Goal: Information Seeking & Learning: Learn about a topic

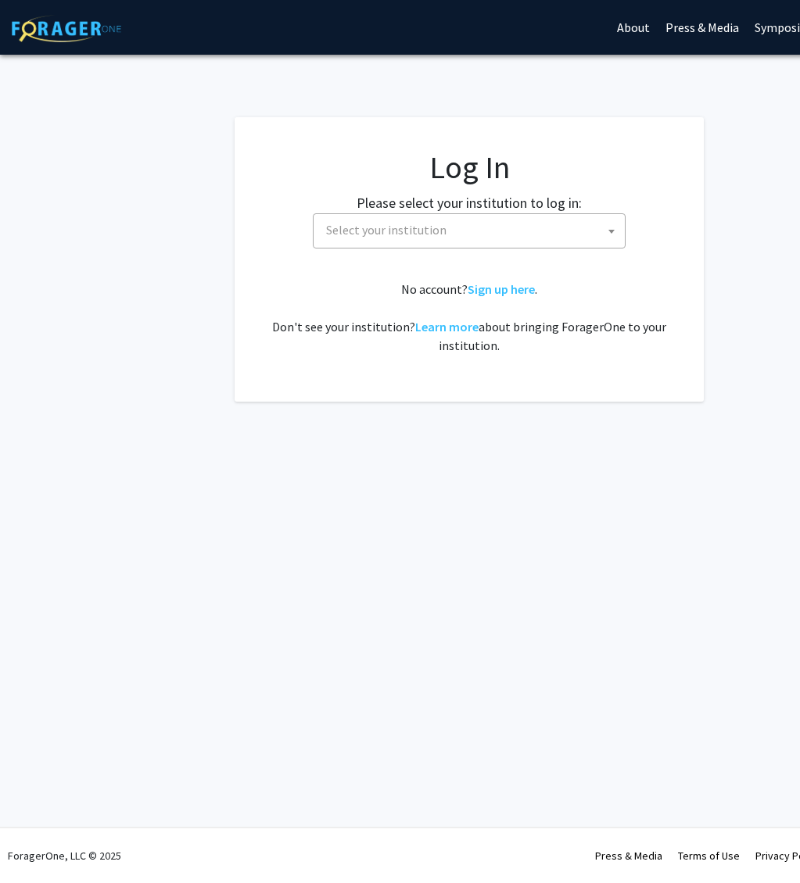
select select
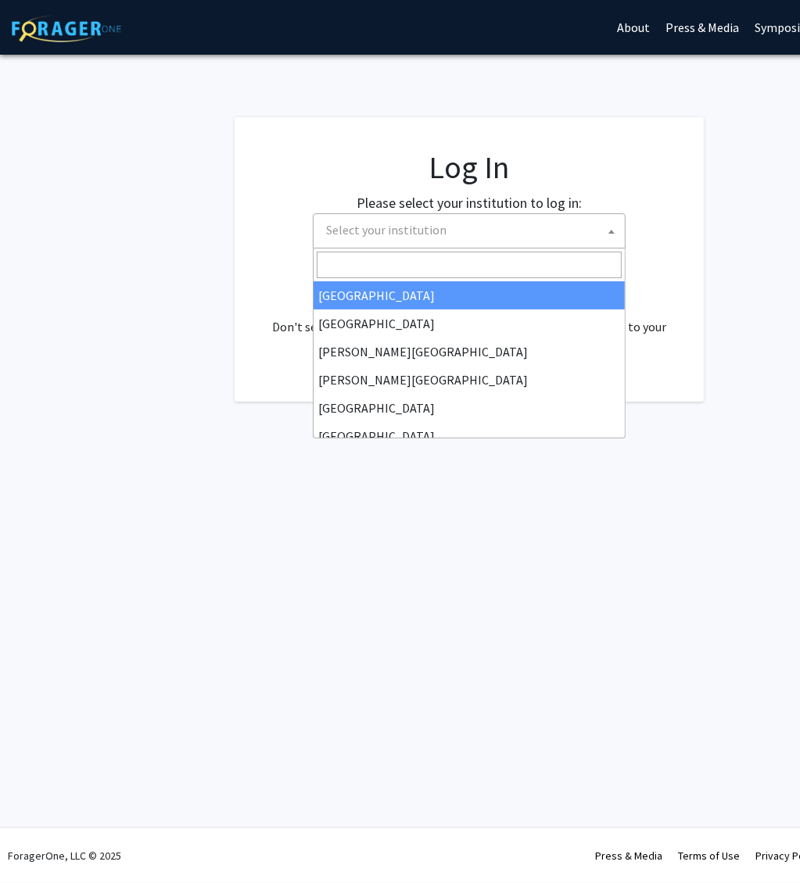
click at [460, 219] on span "Select your institution" at bounding box center [472, 230] width 305 height 32
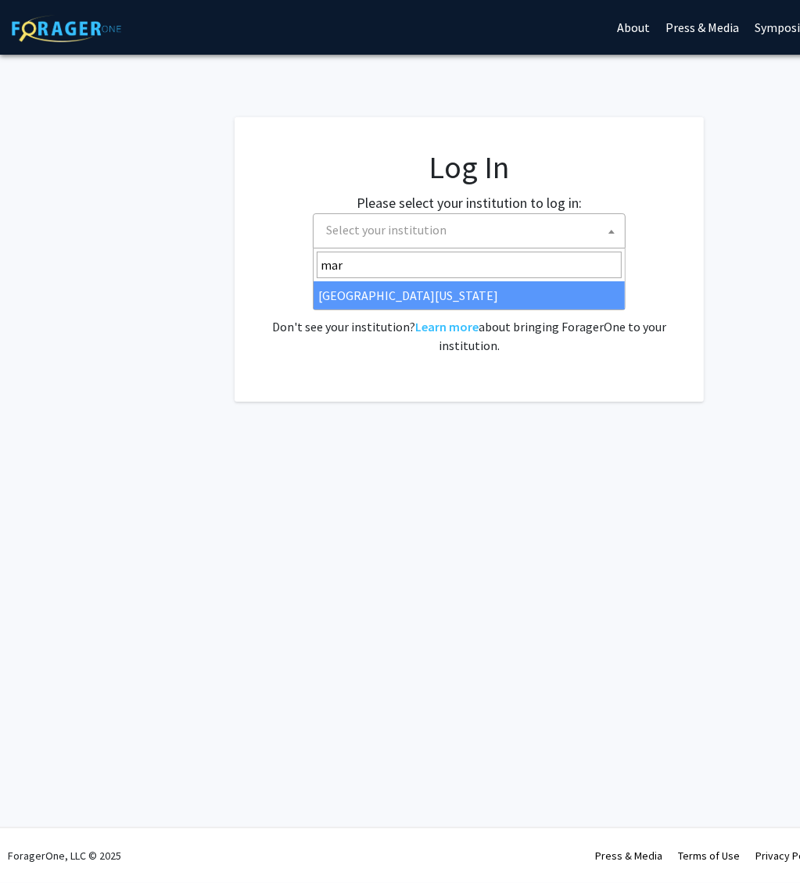
type input "mar"
select select "31"
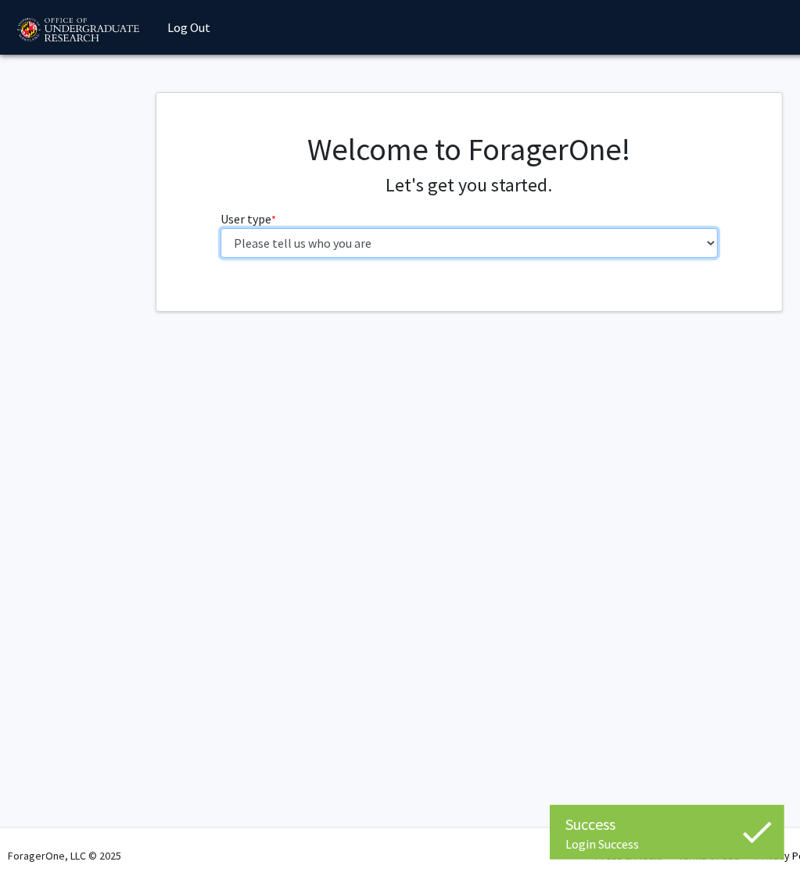
click at [280, 232] on select "Please tell us who you are Undergraduate Student Master's Student Doctoral Cand…" at bounding box center [469, 243] width 498 height 30
select select "1: undergrad"
click at [220, 228] on select "Please tell us who you are Undergraduate Student Master's Student Doctoral Cand…" at bounding box center [469, 243] width 498 height 30
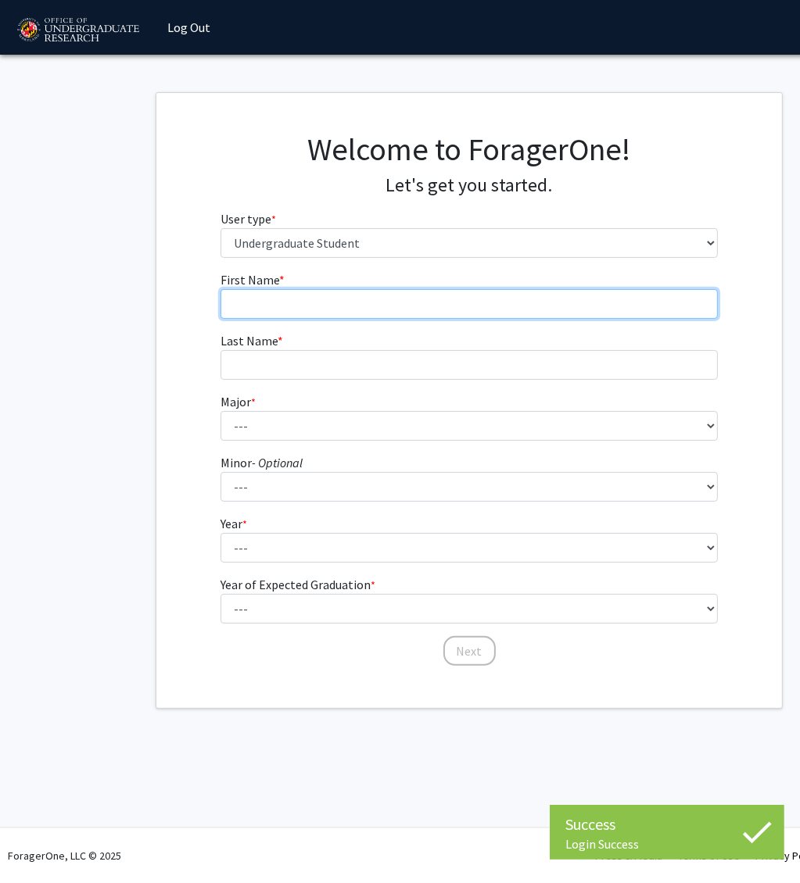
click at [368, 312] on input "First Name * required" at bounding box center [469, 304] width 498 height 30
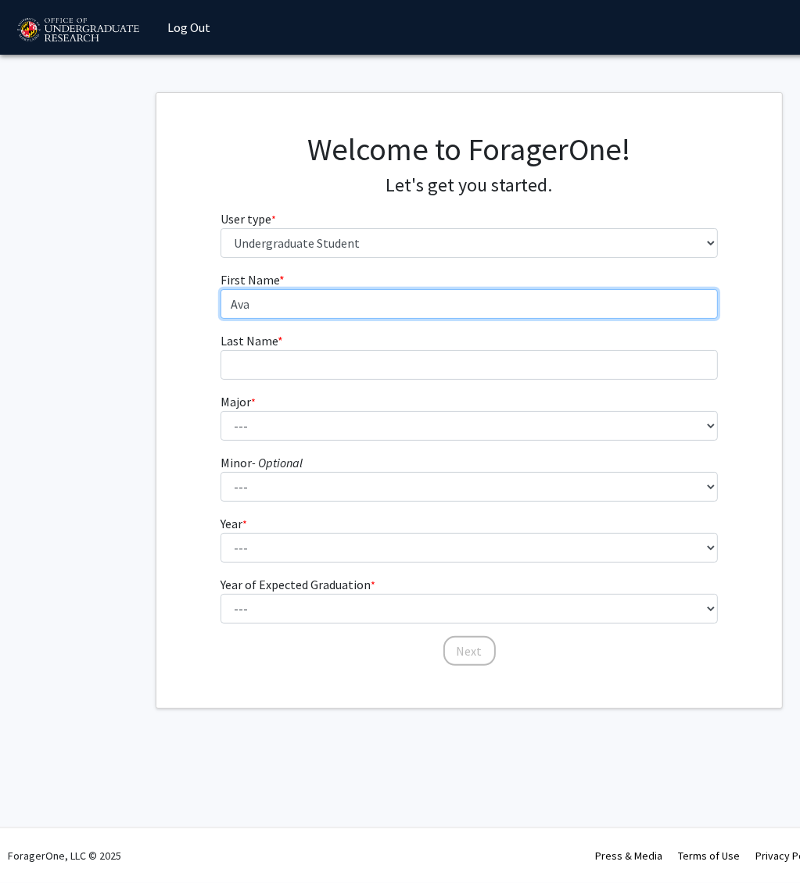
type input "Ava"
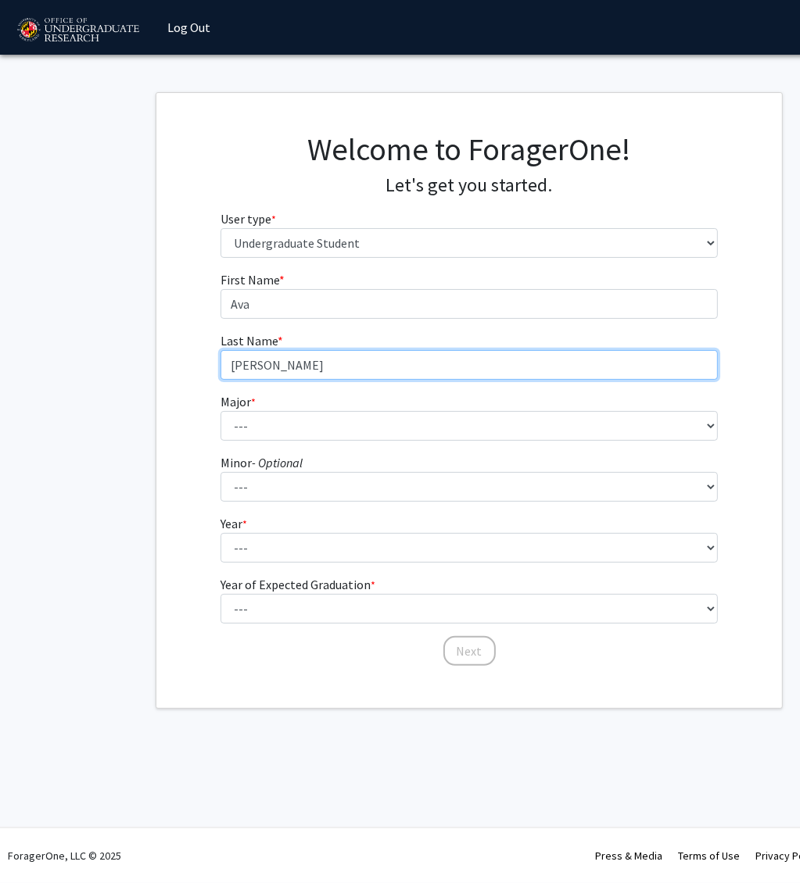
type input "[PERSON_NAME]"
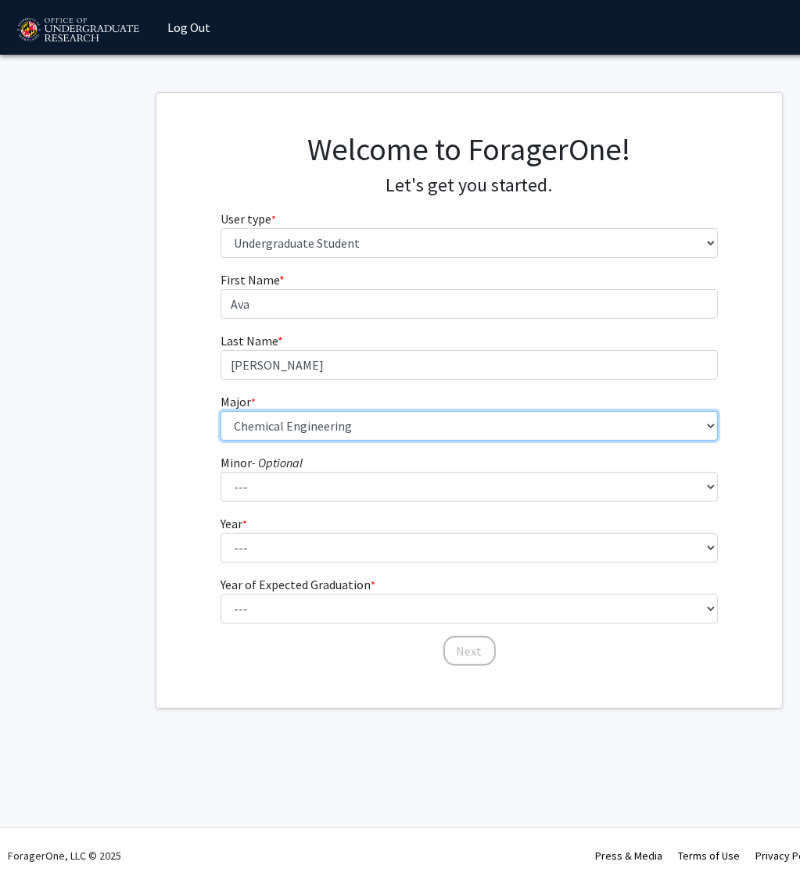
click at [347, 428] on select "--- Accounting Aerospace Engineering African American and Africana Studies Agri…" at bounding box center [469, 426] width 498 height 30
select select "20: 2321"
click at [220, 411] on select "--- Accounting Aerospace Engineering African American and Africana Studies Agri…" at bounding box center [469, 426] width 498 height 30
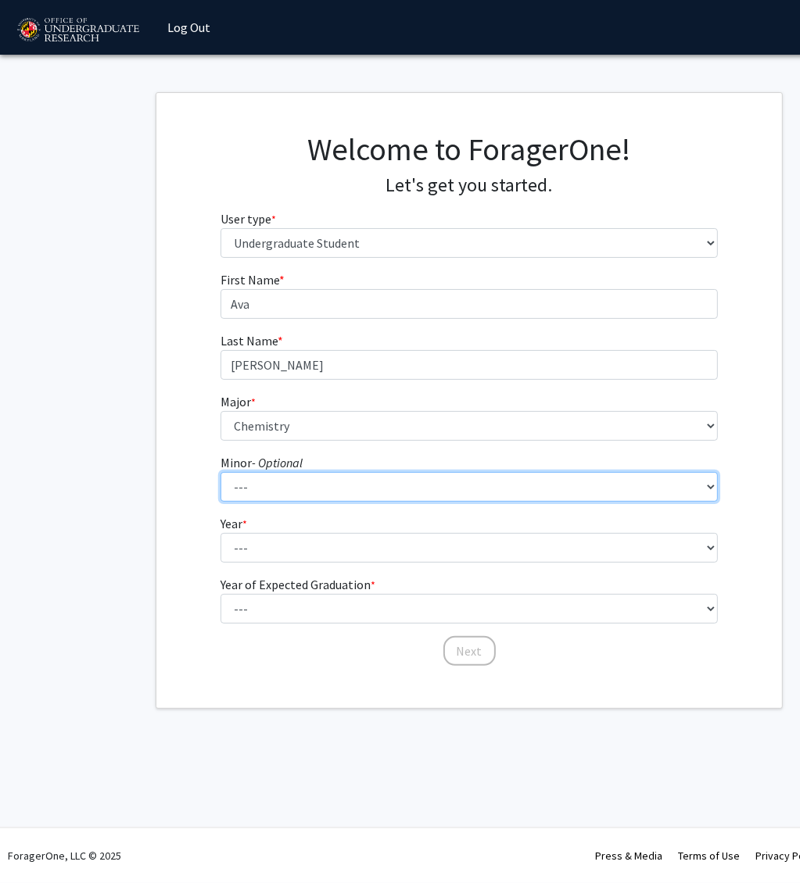
click at [319, 486] on select "--- Actuarial Mathematics Advanced Cybersecurity Experience for Students Africa…" at bounding box center [469, 487] width 498 height 30
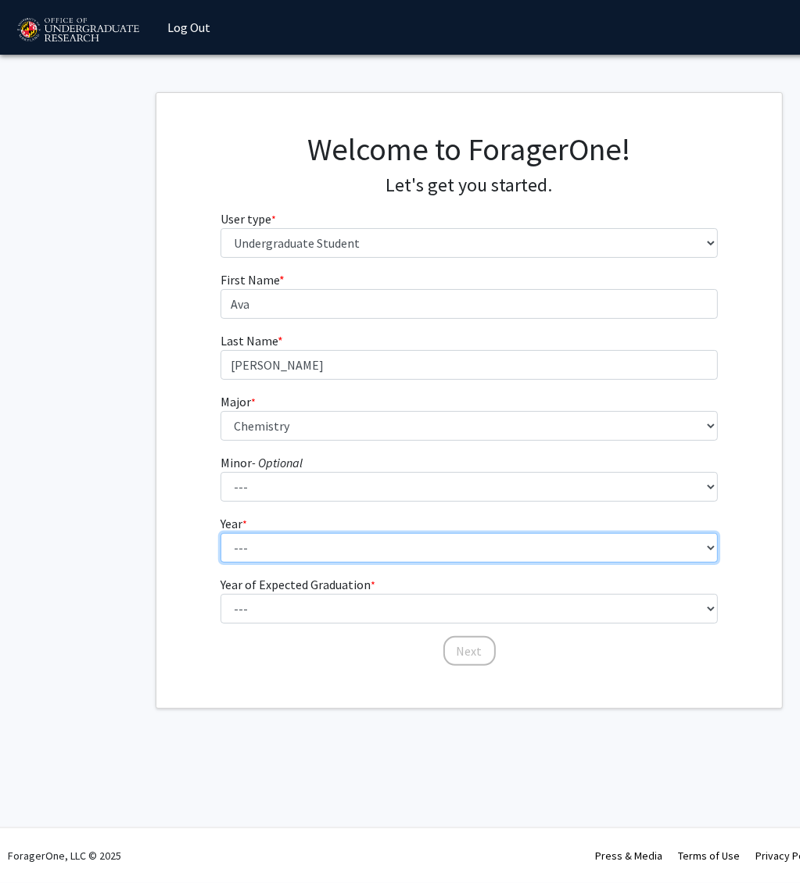
click at [288, 551] on select "--- First-year Sophomore Junior Senior Postbaccalaureate Certificate" at bounding box center [469, 548] width 498 height 30
select select "1: first-year"
click at [220, 533] on select "--- First-year Sophomore Junior Senior Postbaccalaureate Certificate" at bounding box center [469, 548] width 498 height 30
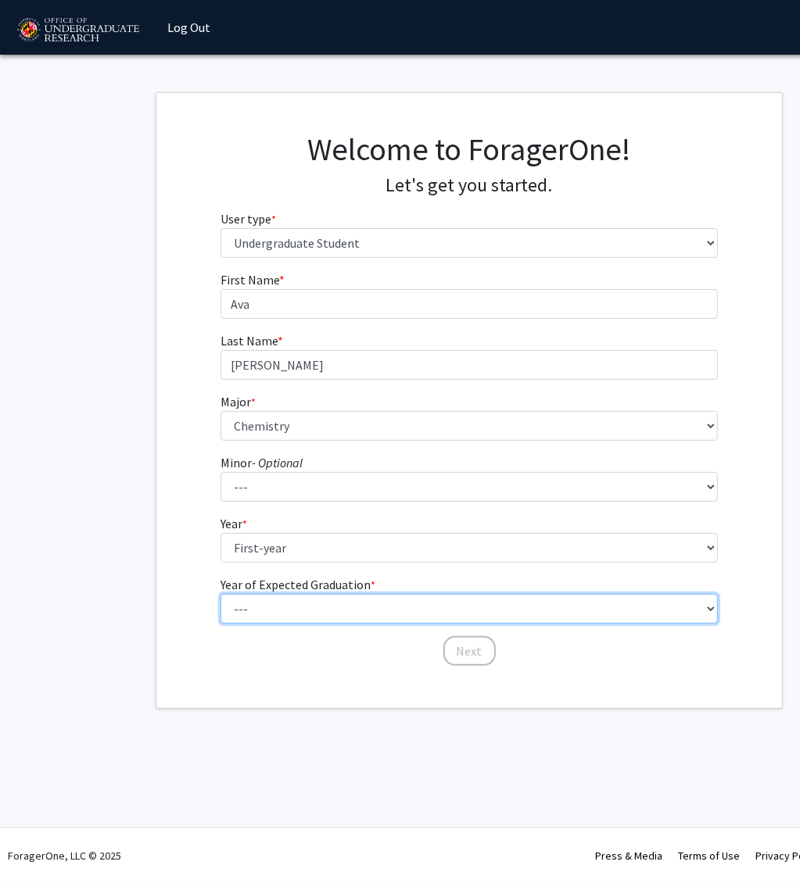
click at [287, 609] on select "--- 2025 2026 2027 2028 2029 2030 2031 2032 2033 2034" at bounding box center [469, 609] width 498 height 30
select select "5: 2029"
click at [220, 594] on select "--- 2025 2026 2027 2028 2029 2030 2031 2032 2033 2034" at bounding box center [469, 609] width 498 height 30
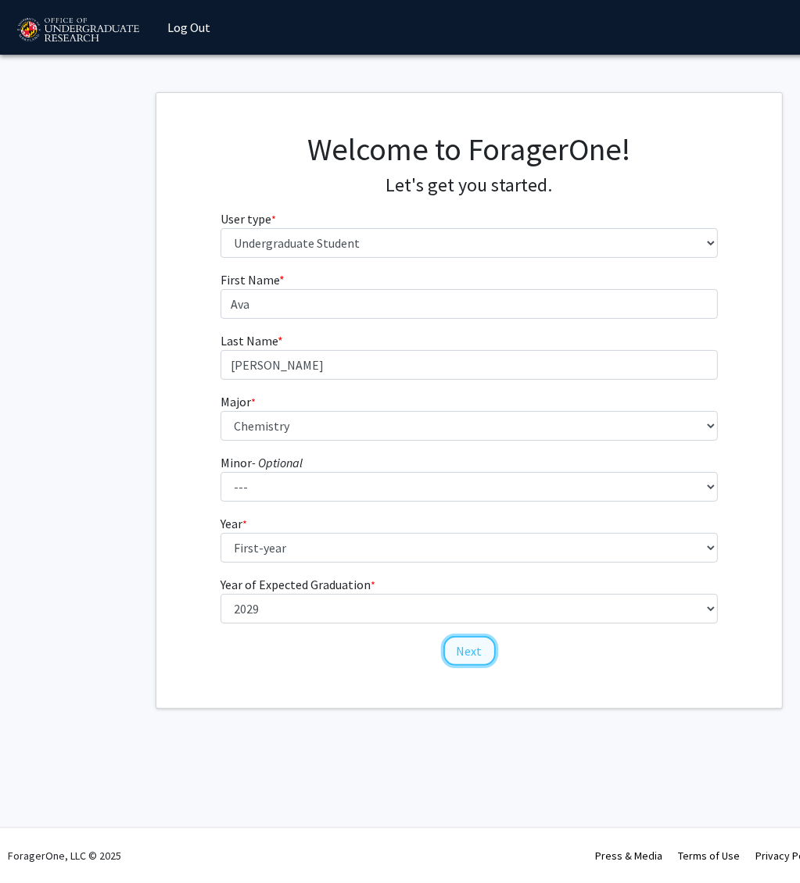
click at [478, 648] on button "Next" at bounding box center [469, 651] width 52 height 30
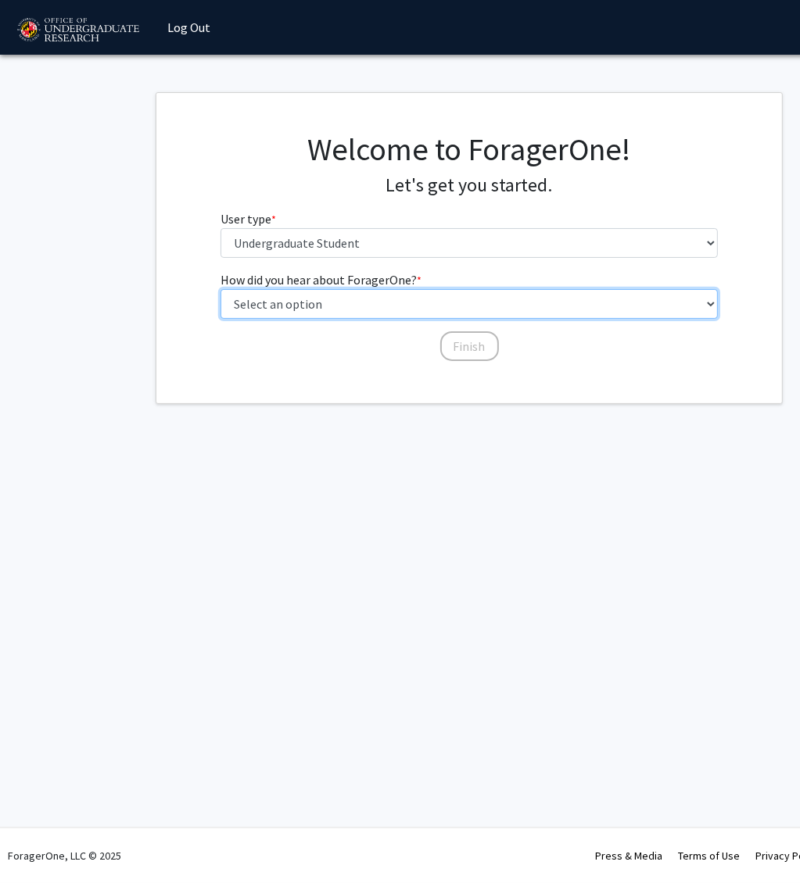
click at [390, 309] on select "Select an option Peer/student recommendation Faculty/staff recommendation Unive…" at bounding box center [469, 304] width 498 height 30
select select "2: faculty_recommendation"
click at [220, 289] on select "Select an option Peer/student recommendation Faculty/staff recommendation Unive…" at bounding box center [469, 304] width 498 height 30
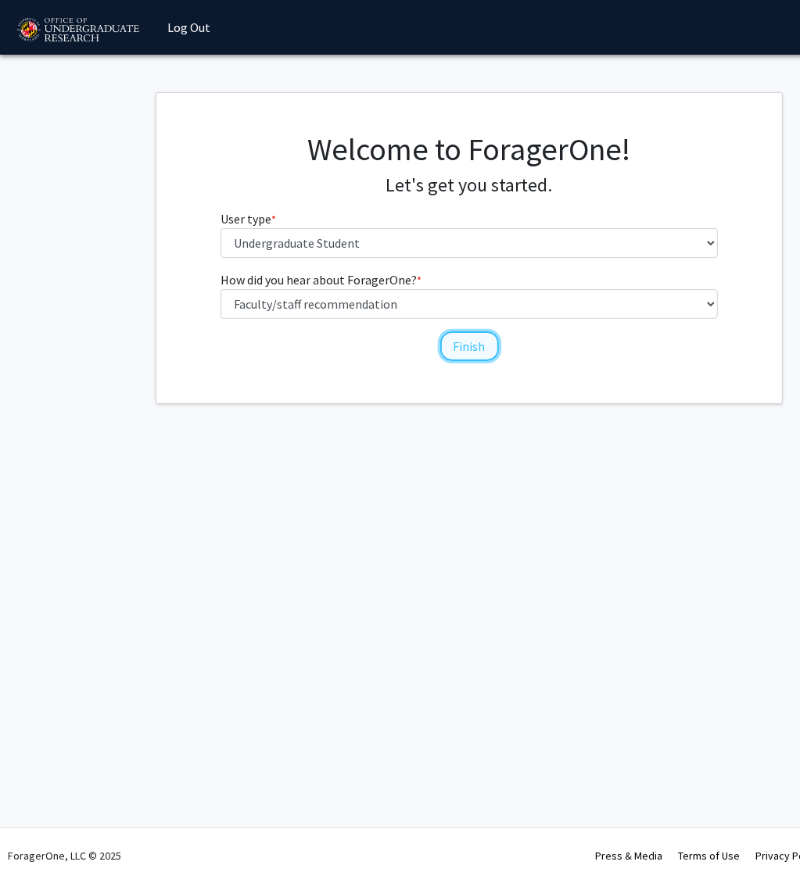
click at [476, 340] on button "Finish" at bounding box center [469, 346] width 59 height 30
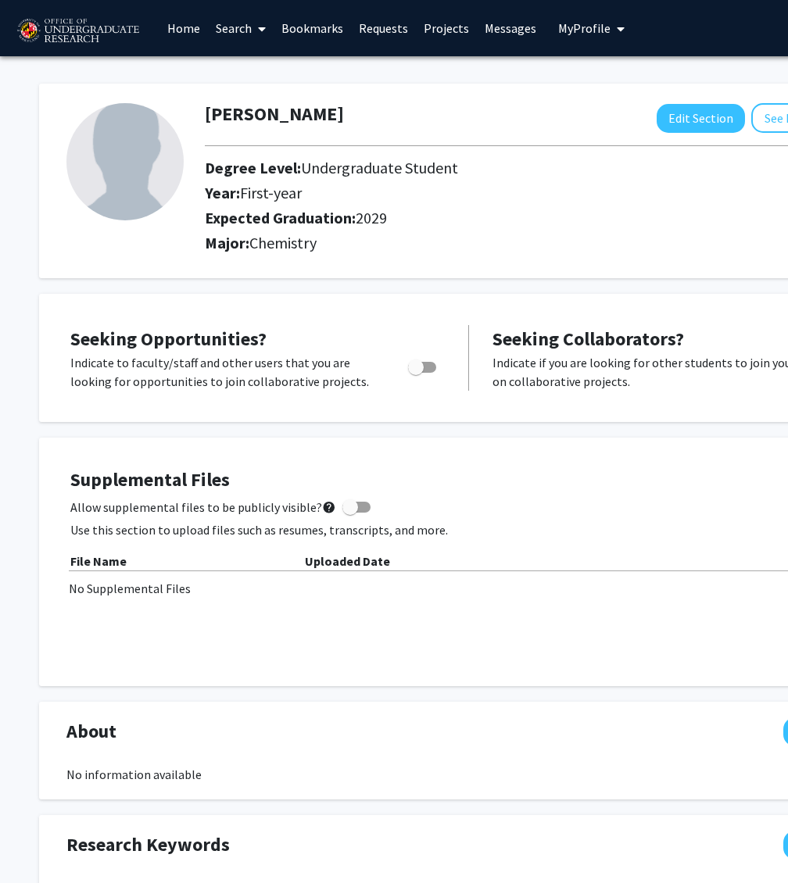
click at [260, 24] on icon at bounding box center [262, 29] width 8 height 13
click at [281, 82] on span "Faculty/Staff" at bounding box center [265, 71] width 115 height 31
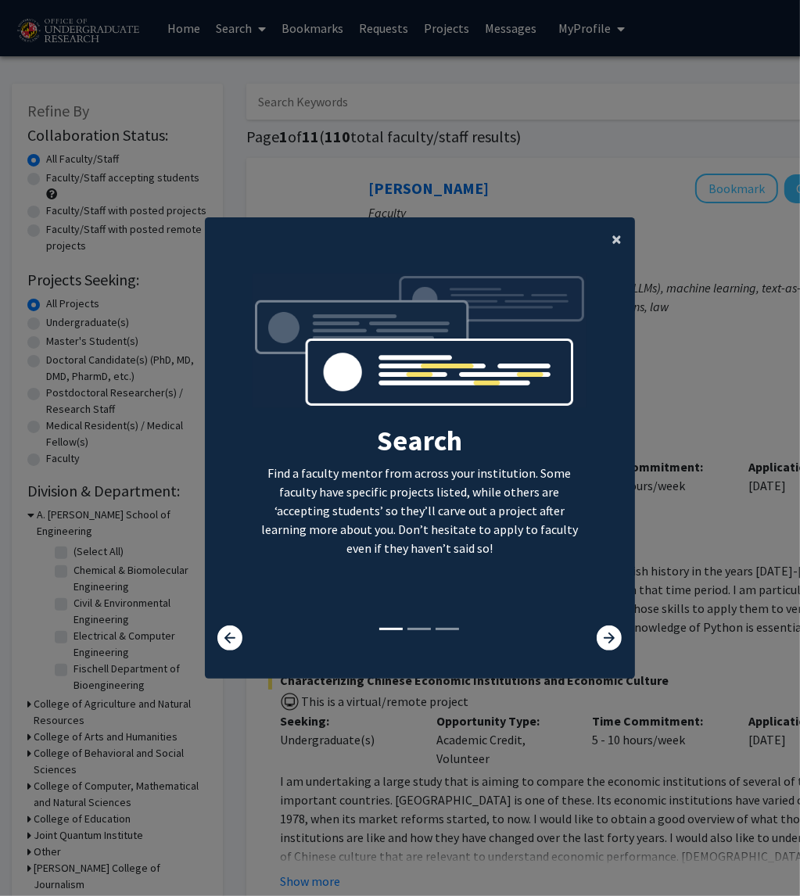
click at [612, 235] on span "×" at bounding box center [617, 239] width 10 height 24
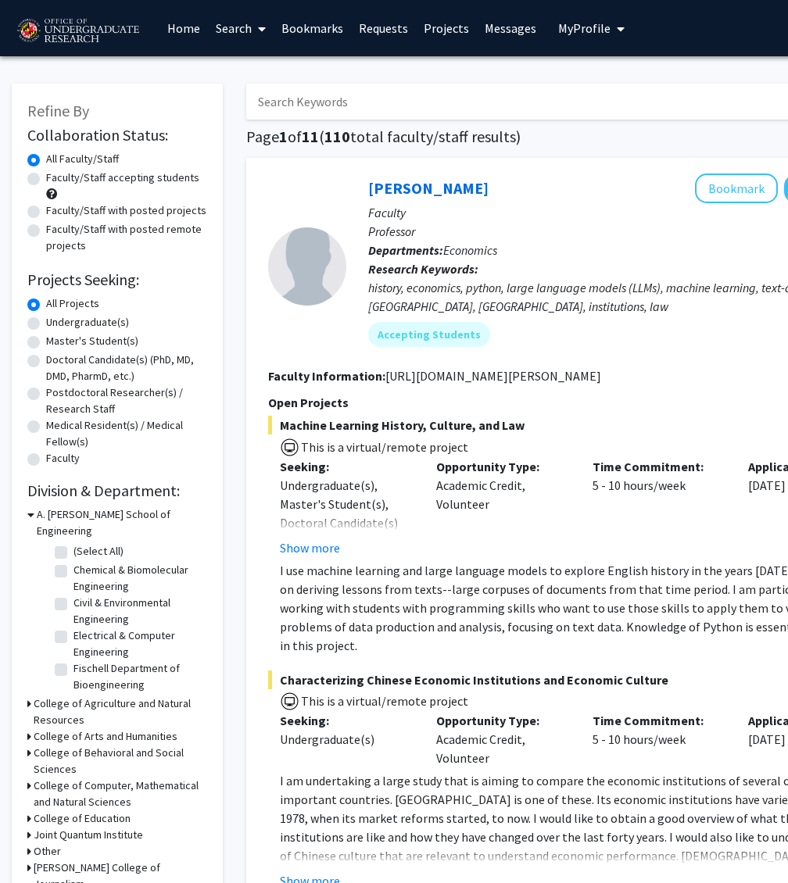
click at [374, 111] on input "Search Keywords" at bounding box center [553, 102] width 614 height 36
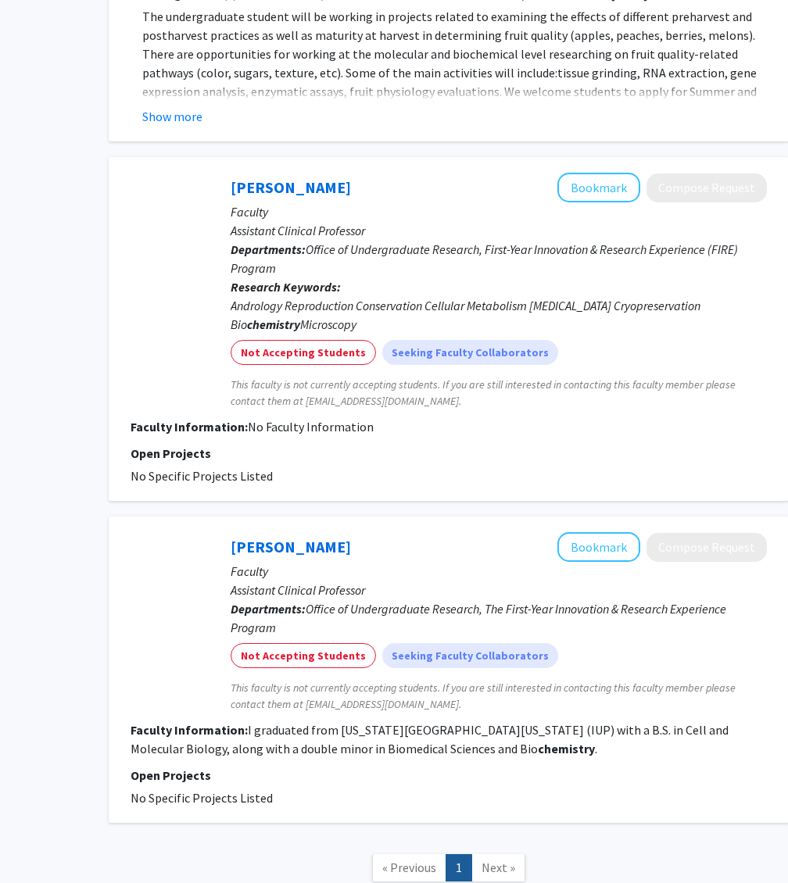
scroll to position [2646, 138]
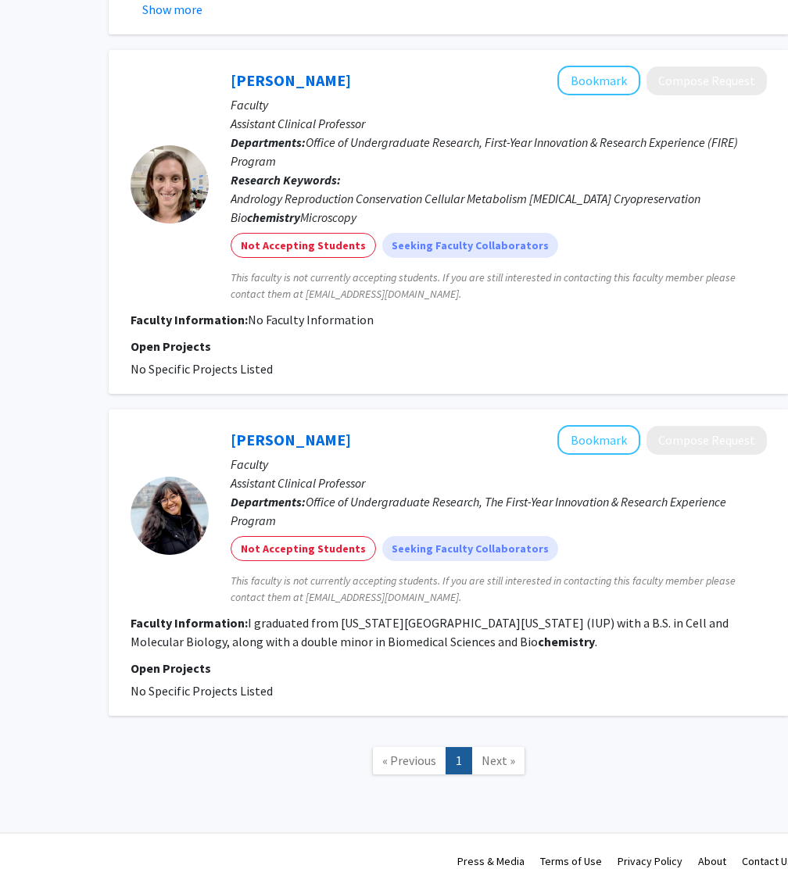
click at [491, 761] on span "Next »" at bounding box center [499, 761] width 34 height 16
click at [510, 753] on span "Next »" at bounding box center [499, 761] width 34 height 16
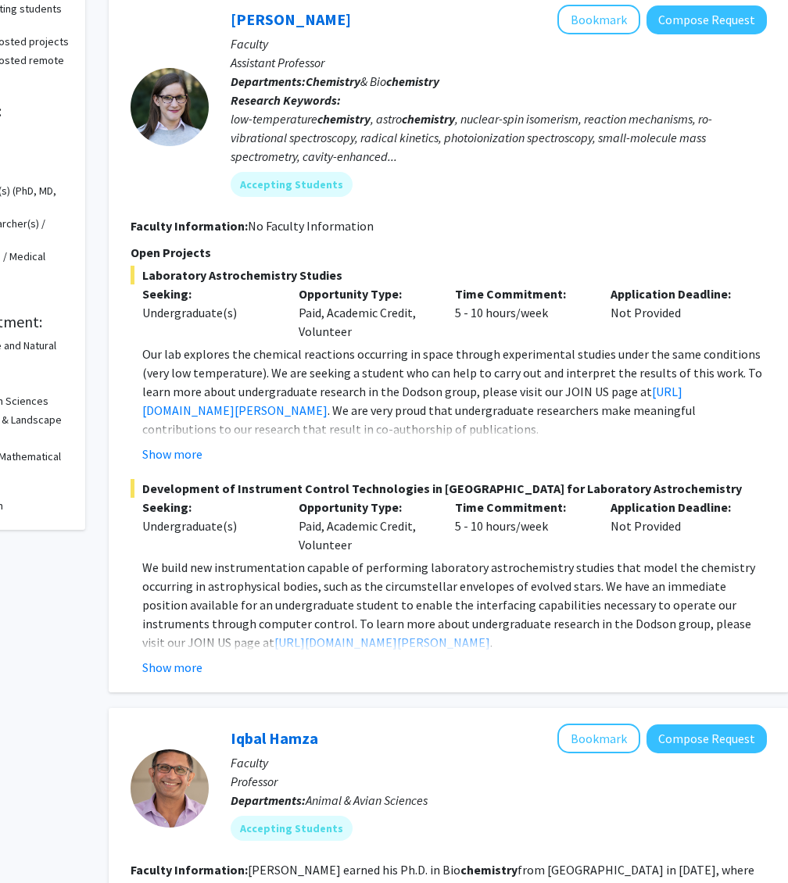
scroll to position [0, 138]
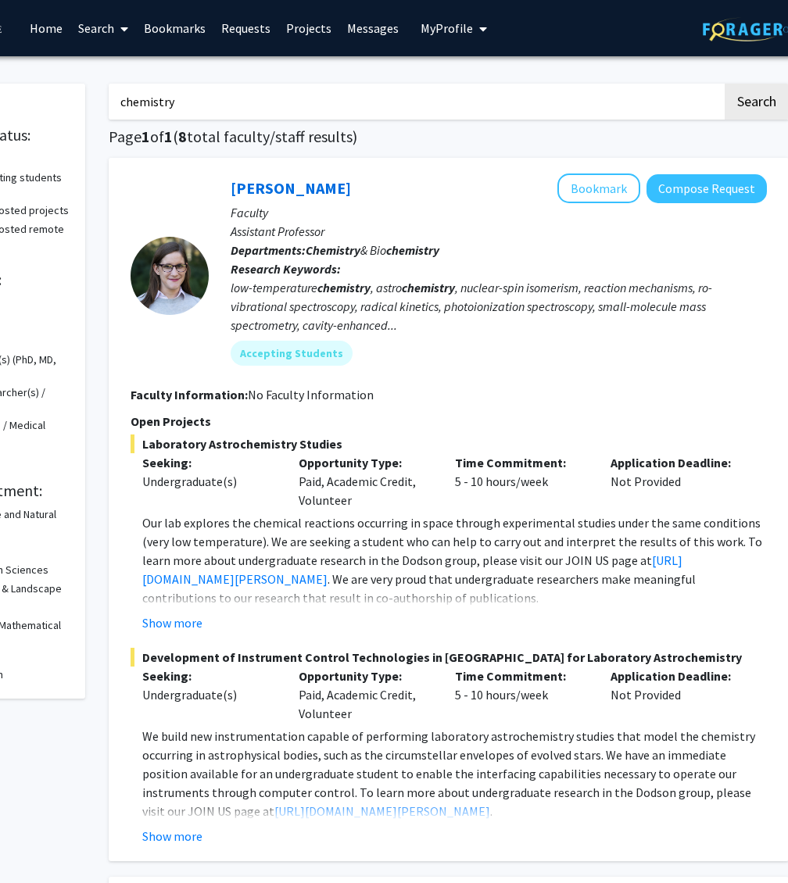
drag, startPoint x: 355, startPoint y: 100, endPoint x: -1, endPoint y: 58, distance: 358.2
click at [0, 58] on html "Skip navigation Home Search Bookmarks Requests Projects Messages My Profile Ava…" at bounding box center [256, 441] width 788 height 883
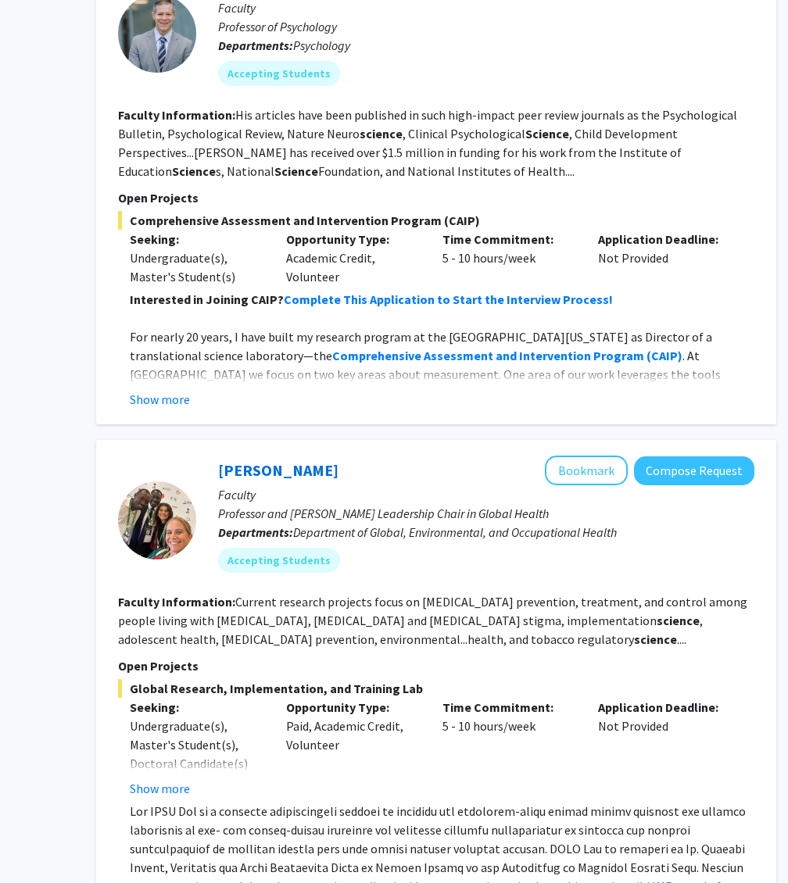
scroll to position [1213, 149]
click at [178, 390] on button "Show more" at bounding box center [161, 399] width 60 height 19
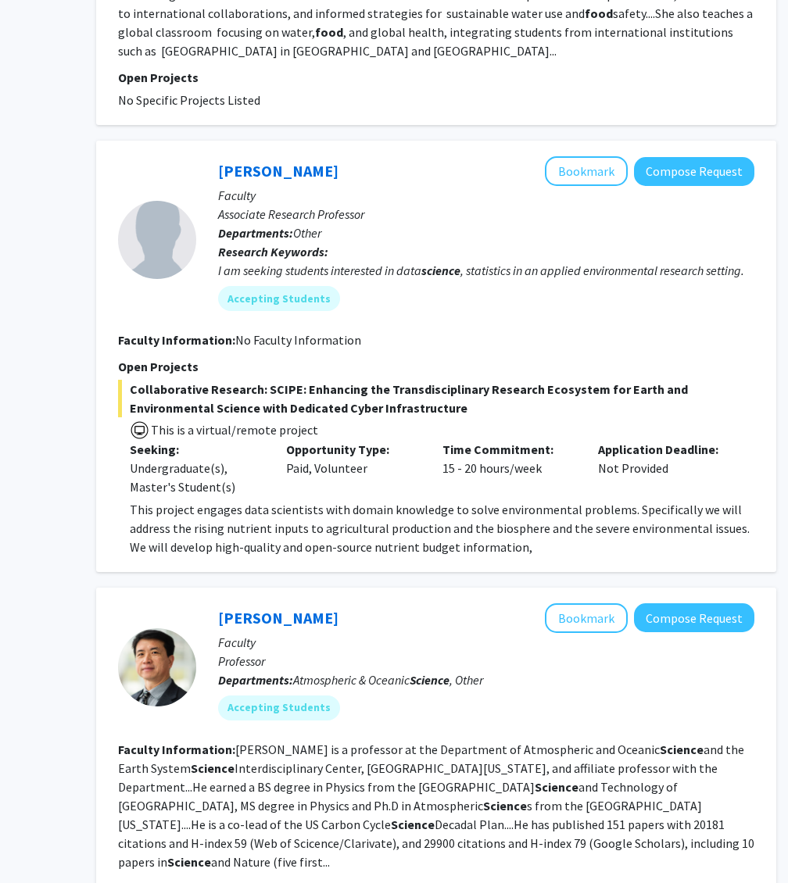
scroll to position [2648, 150]
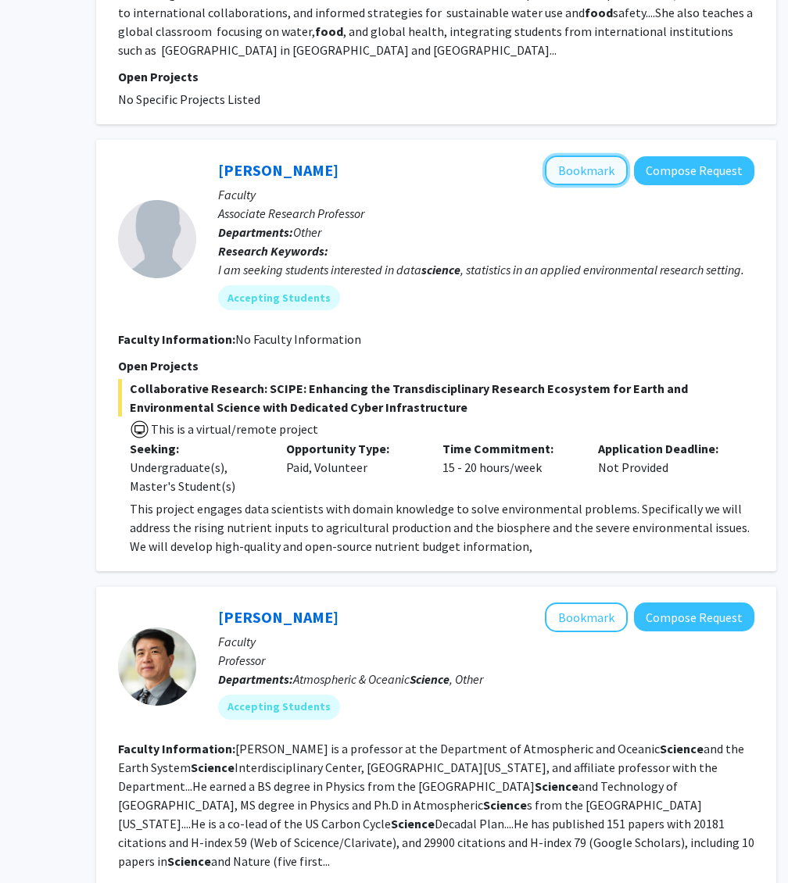
click at [573, 156] on button "Bookmark" at bounding box center [586, 171] width 83 height 30
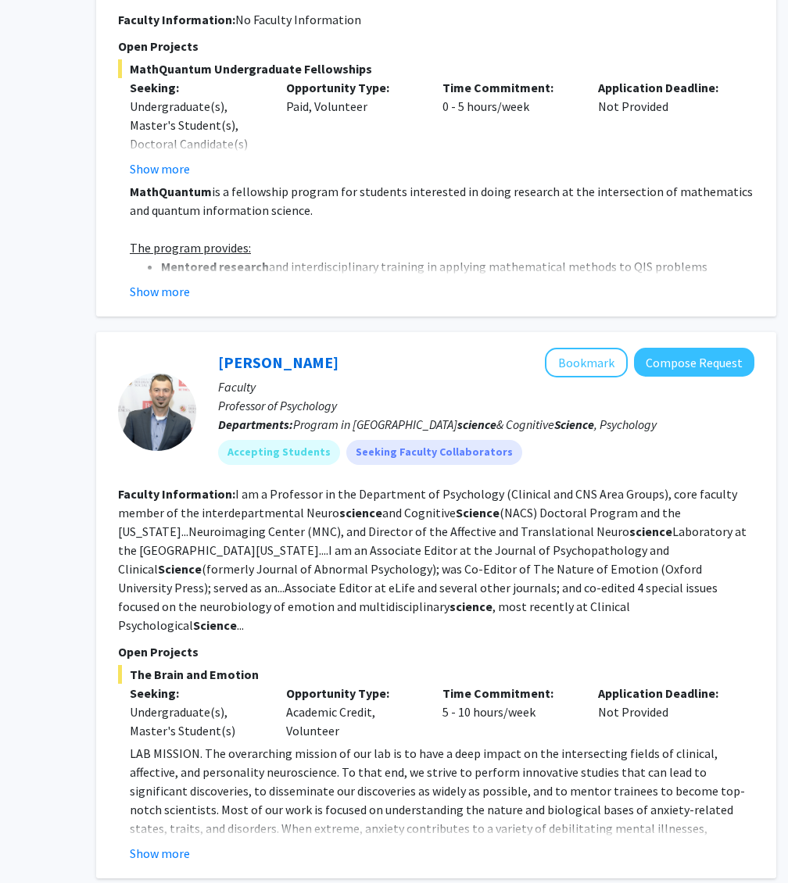
scroll to position [4406, 150]
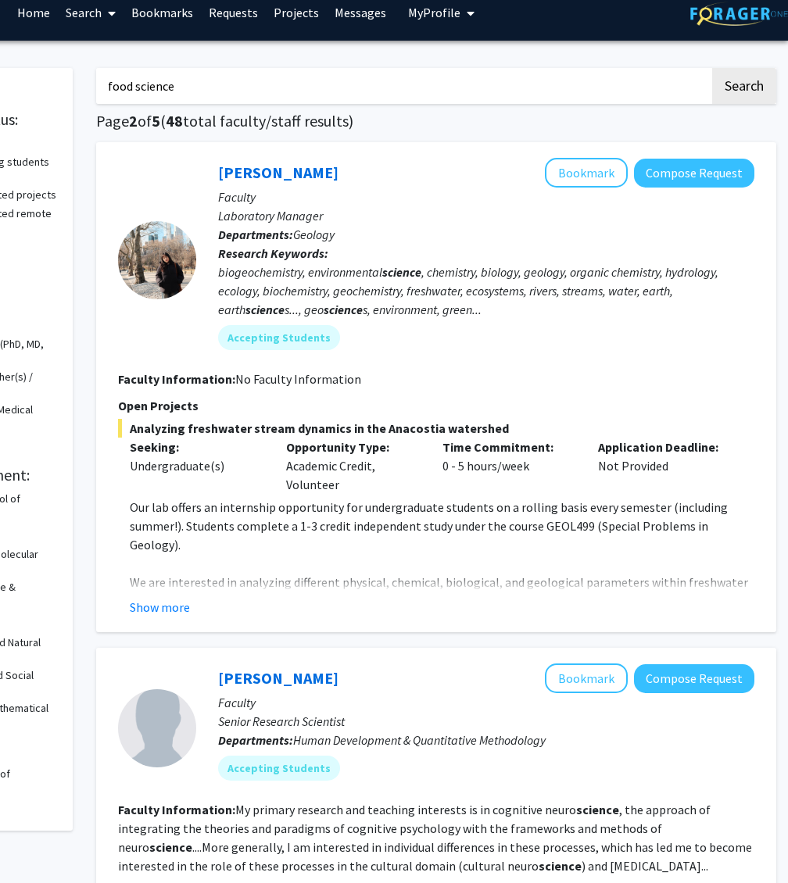
scroll to position [0, 150]
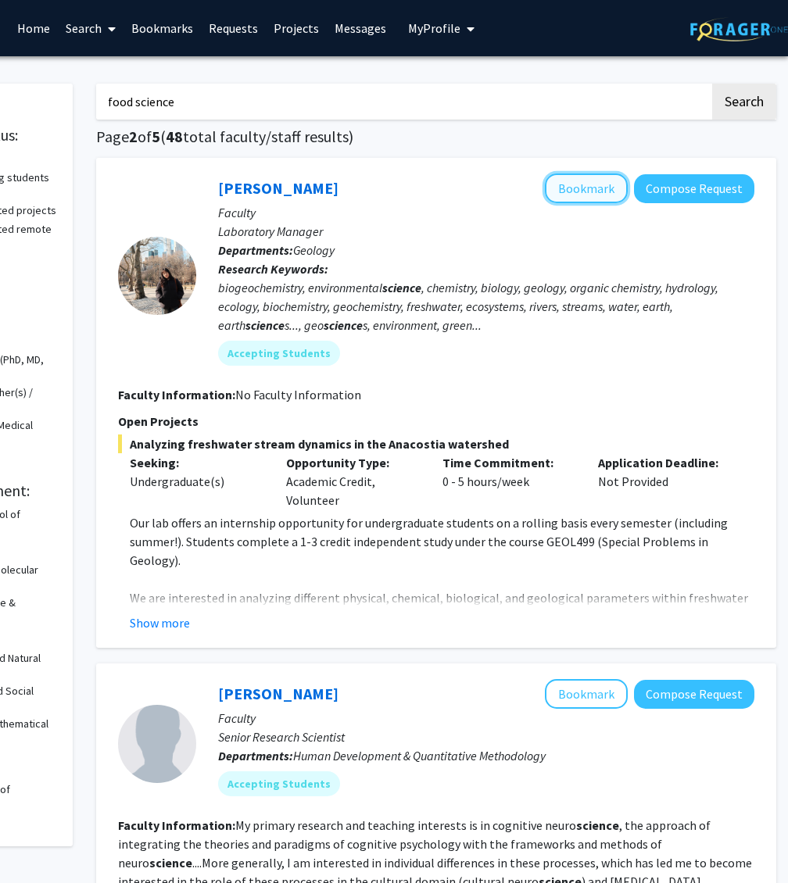
click at [591, 181] on button "Bookmark" at bounding box center [586, 189] width 83 height 30
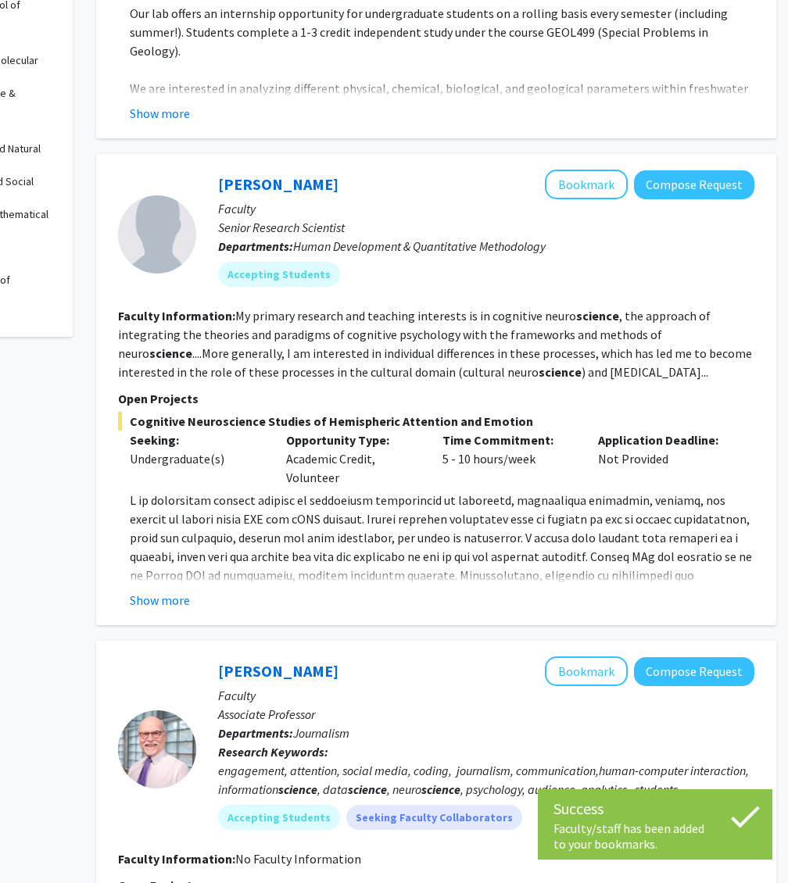
scroll to position [510, 150]
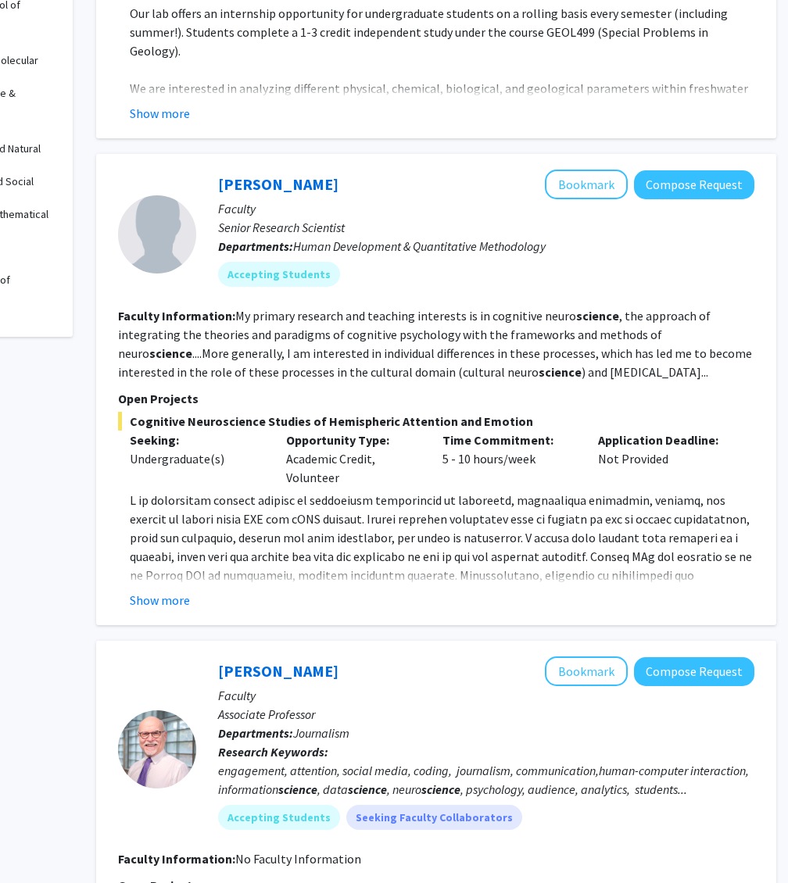
click at [538, 376] on section "Faculty Information: My primary research and teaching interests is in cognitive…" at bounding box center [436, 343] width 636 height 75
click at [590, 182] on button "Bookmark" at bounding box center [586, 185] width 83 height 30
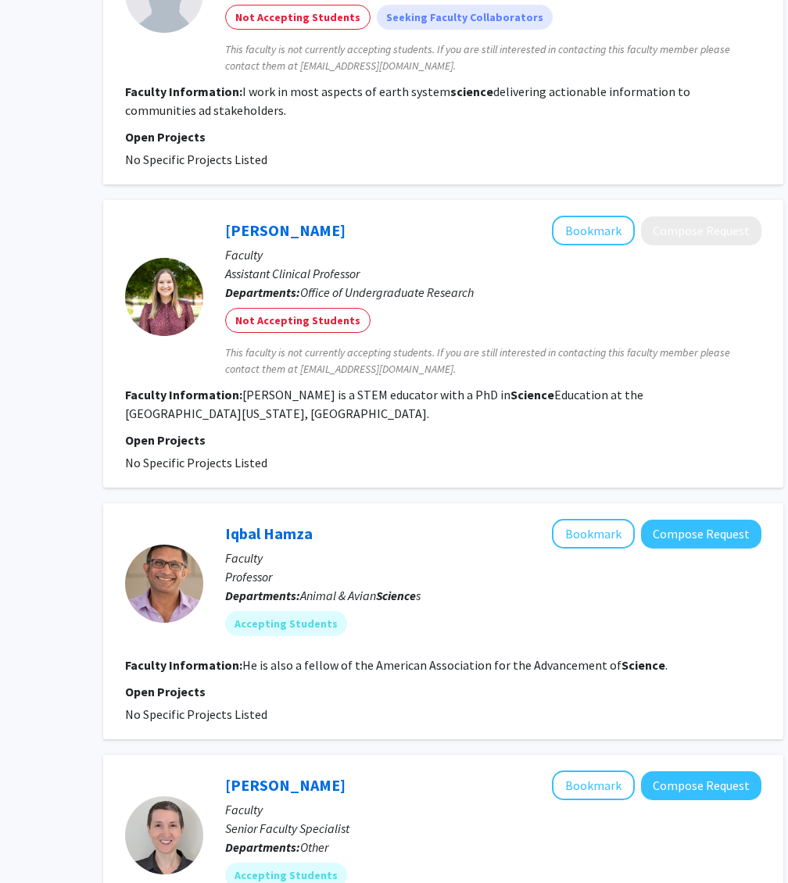
scroll to position [3105, 143]
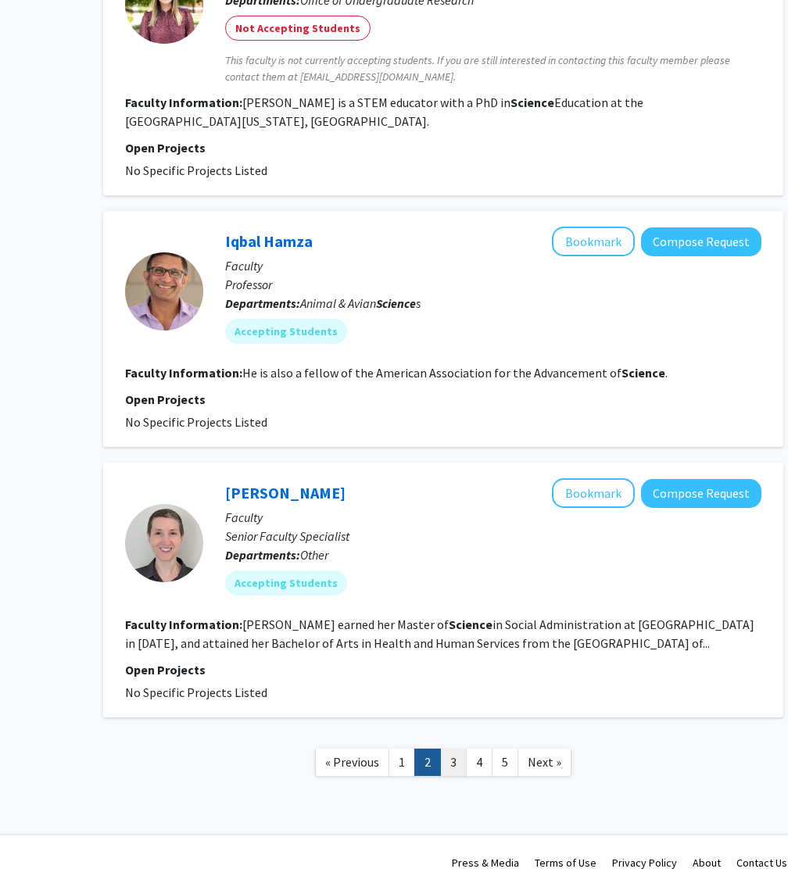
click at [457, 751] on link "3" at bounding box center [453, 762] width 27 height 27
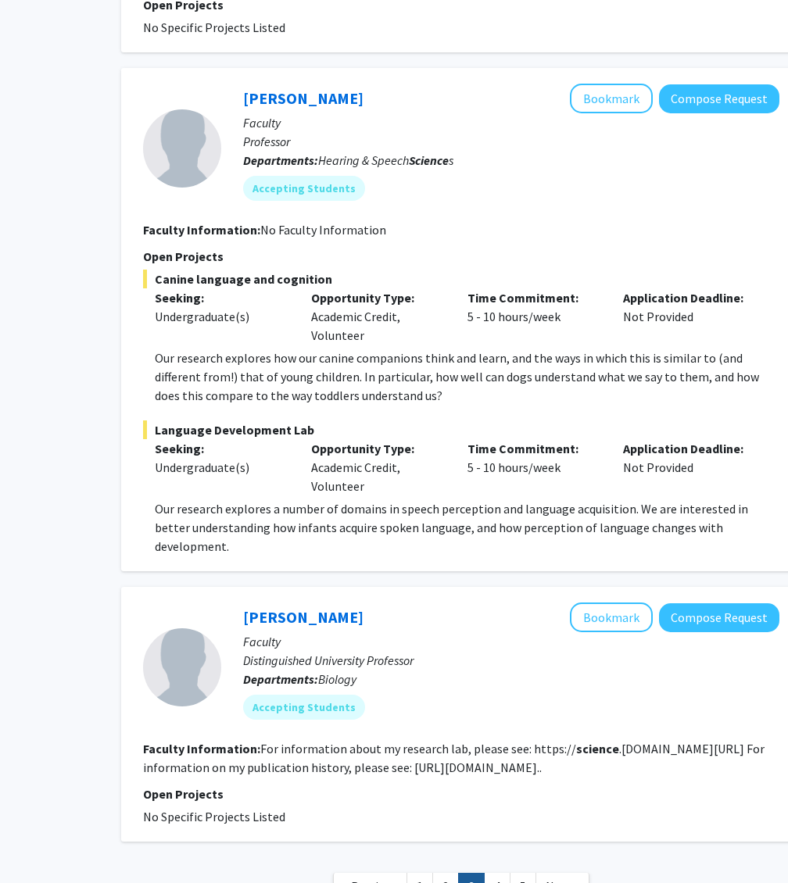
scroll to position [3126, 125]
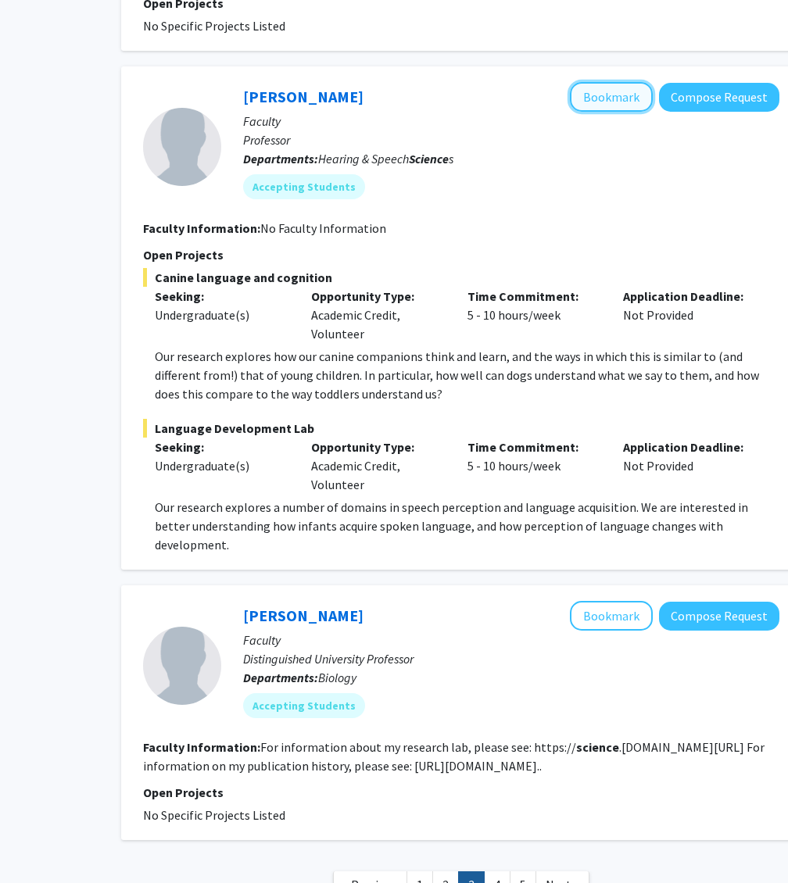
click at [608, 89] on button "Bookmark" at bounding box center [611, 97] width 83 height 30
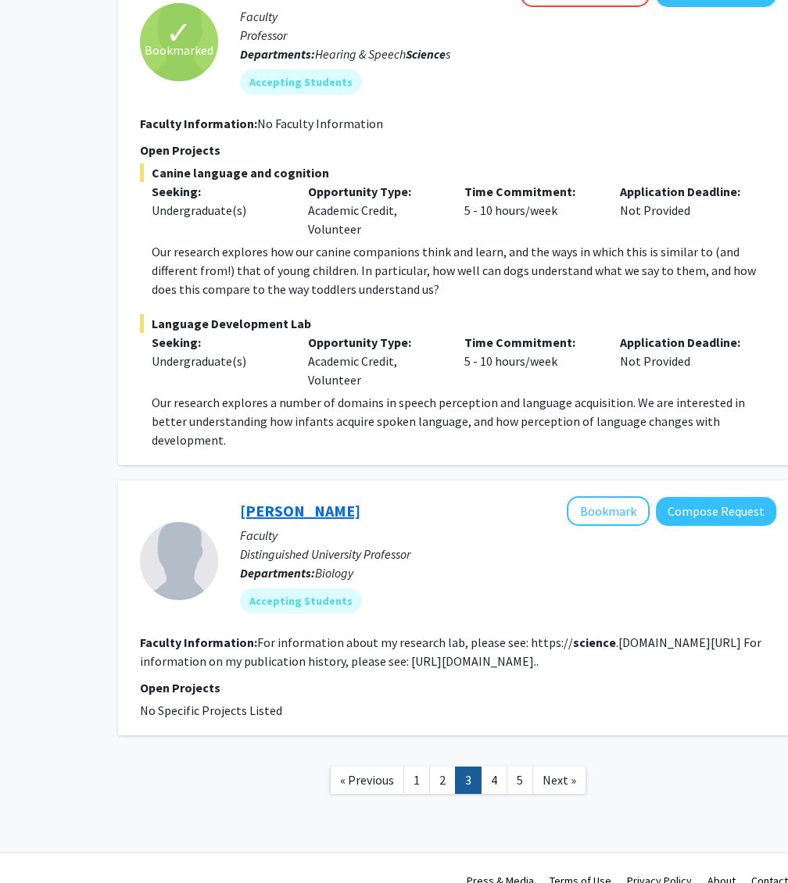
scroll to position [3230, 150]
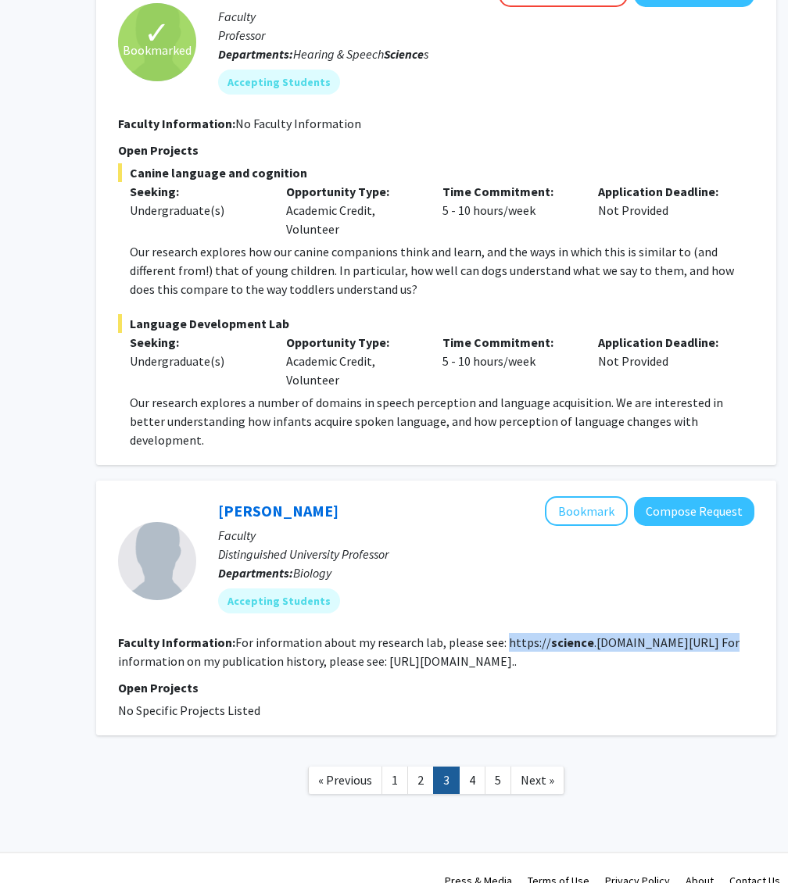
drag, startPoint x: 499, startPoint y: 620, endPoint x: 727, endPoint y: 619, distance: 228.3
click at [727, 635] on fg-read-more "For information about my research lab, please see: https:// science .umd.edu/bi…" at bounding box center [429, 652] width 622 height 34
copy fg-read-more "https:// science .umd.edu/biology/faganlab/"
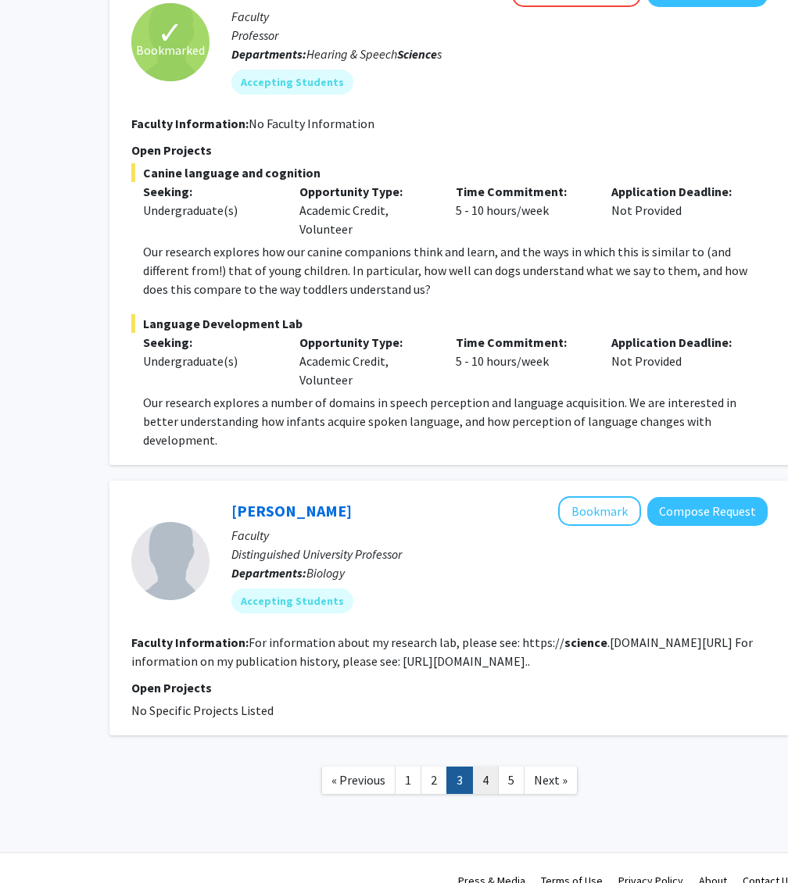
click at [487, 767] on link "4" at bounding box center [485, 780] width 27 height 27
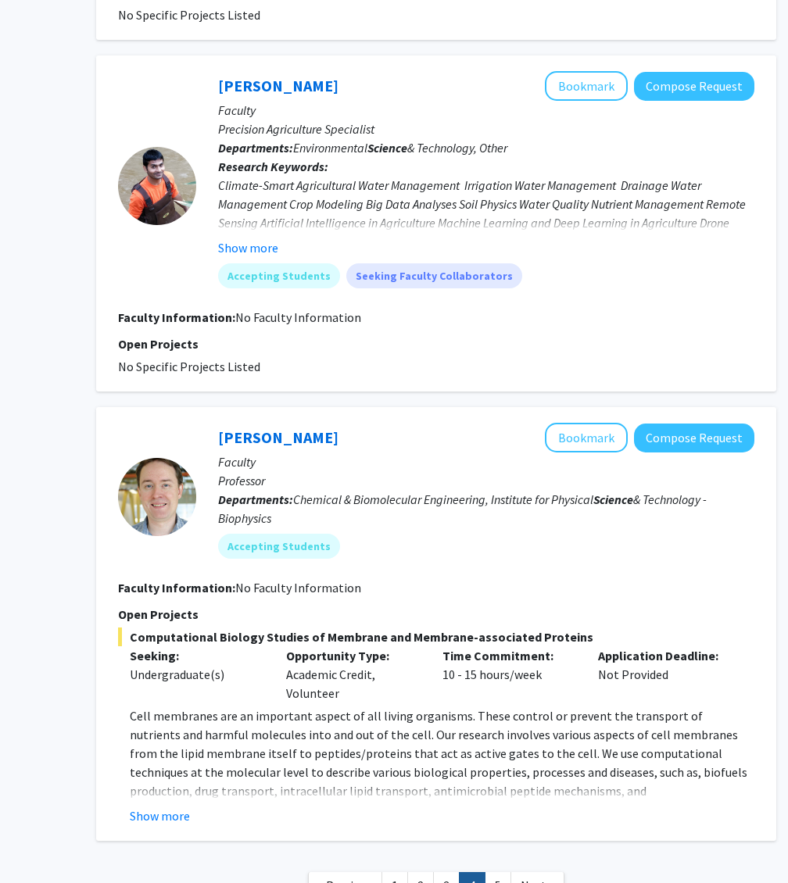
scroll to position [3542, 150]
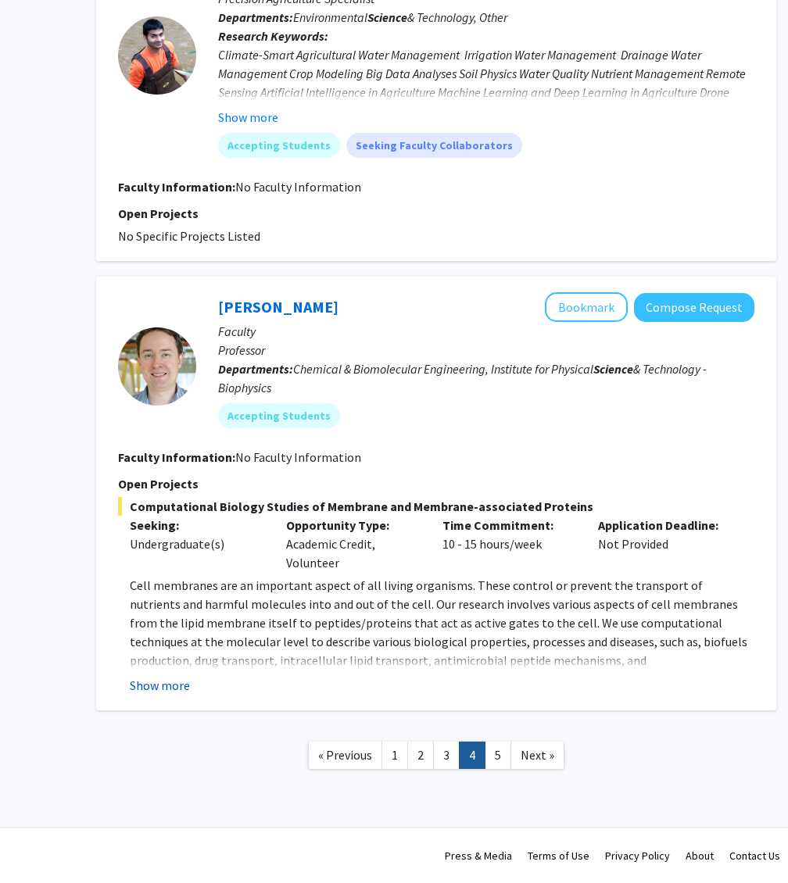
click at [163, 683] on button "Show more" at bounding box center [160, 685] width 60 height 19
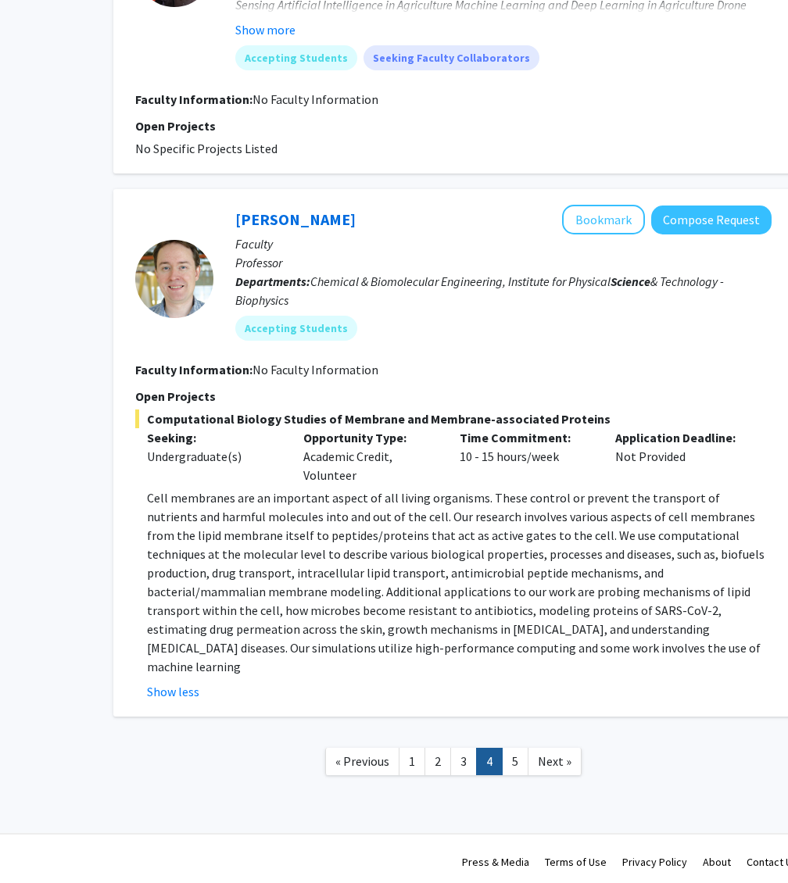
scroll to position [3617, 124]
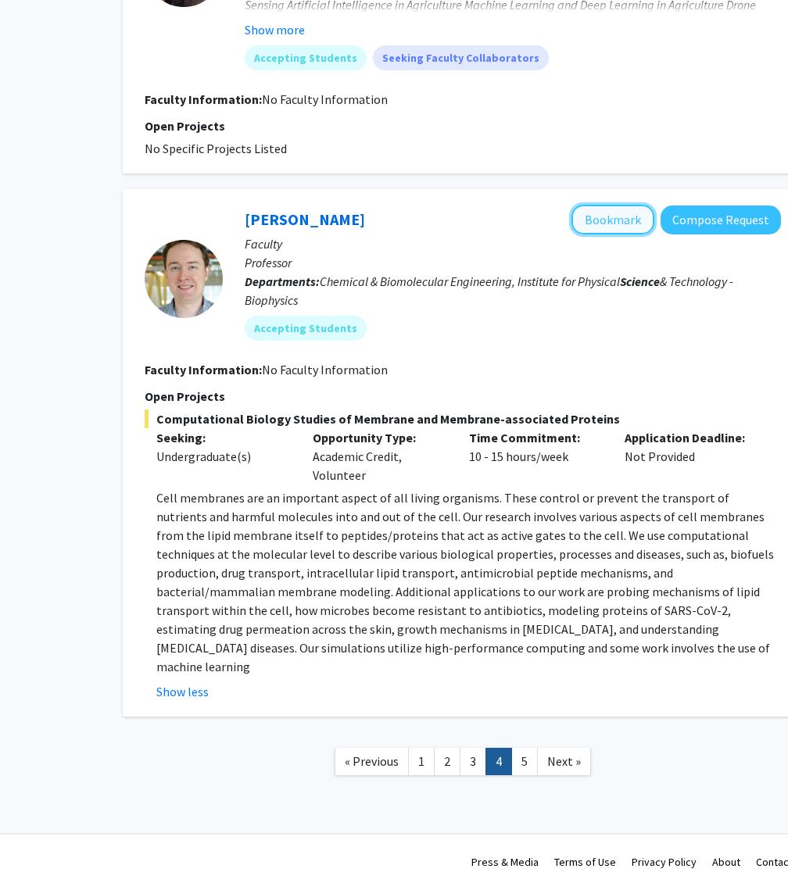
click at [593, 226] on button "Bookmark" at bounding box center [612, 220] width 83 height 30
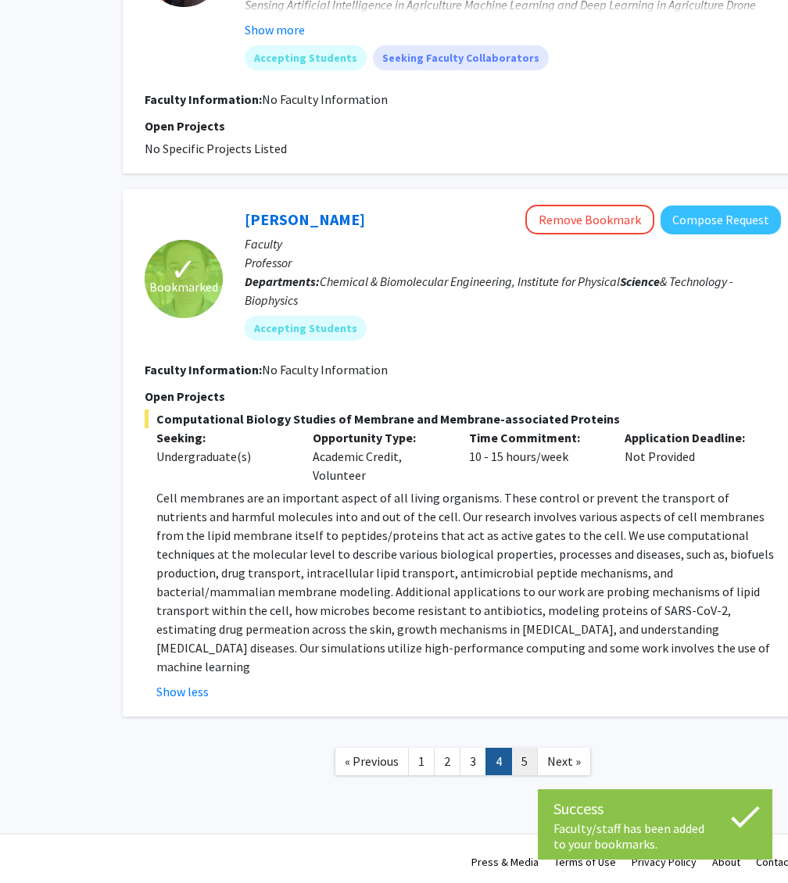
click at [519, 748] on link "5" at bounding box center [524, 761] width 27 height 27
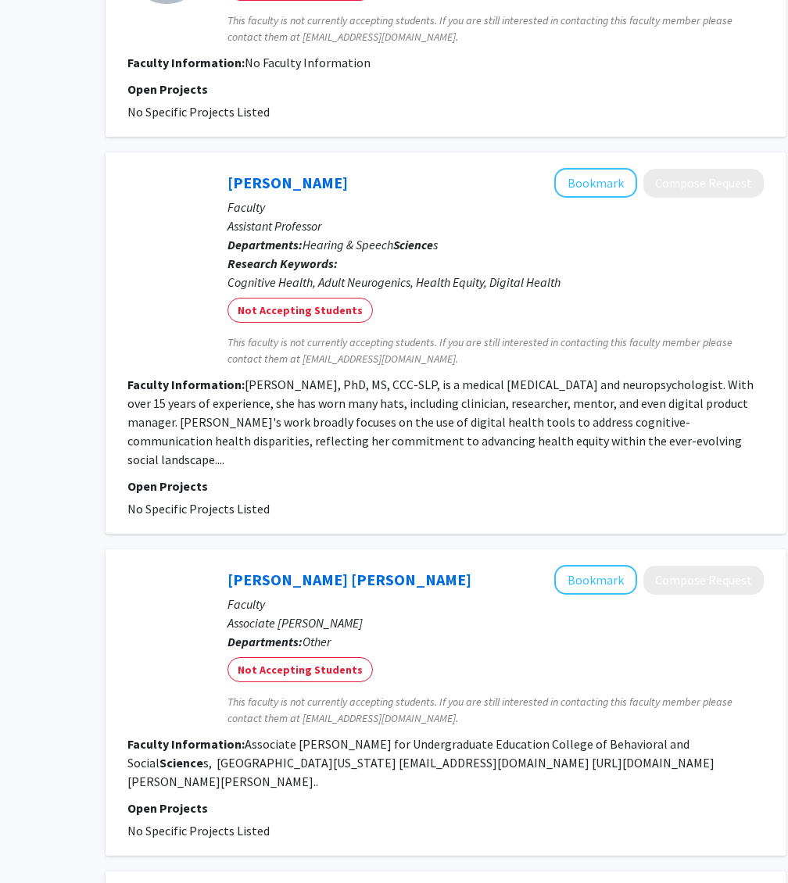
scroll to position [1163, 141]
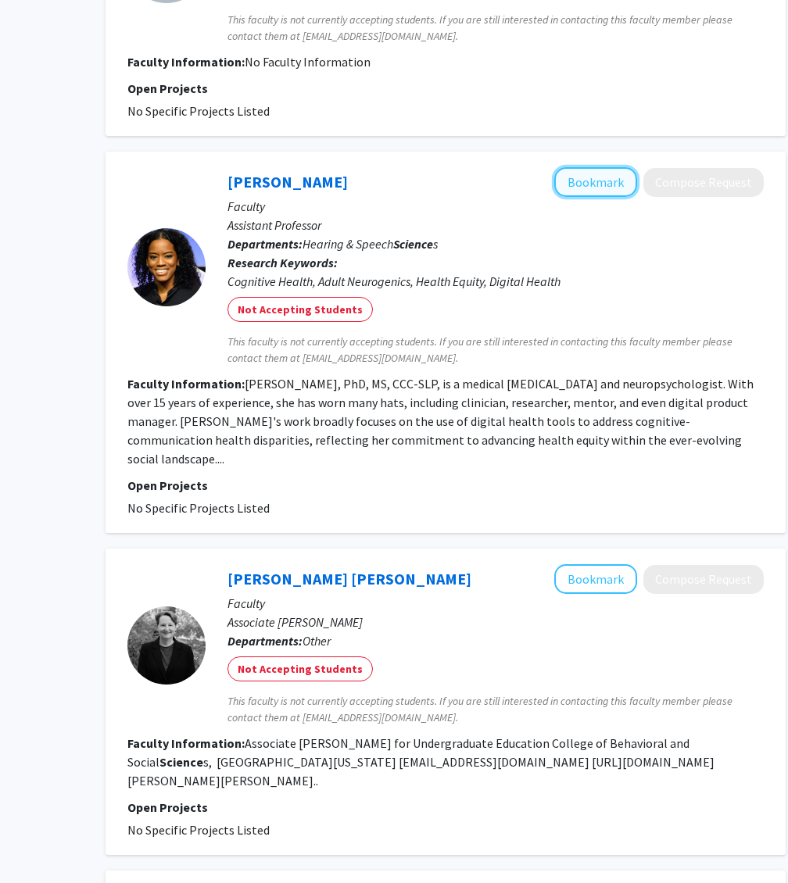
click at [596, 181] on button "Bookmark" at bounding box center [595, 182] width 83 height 30
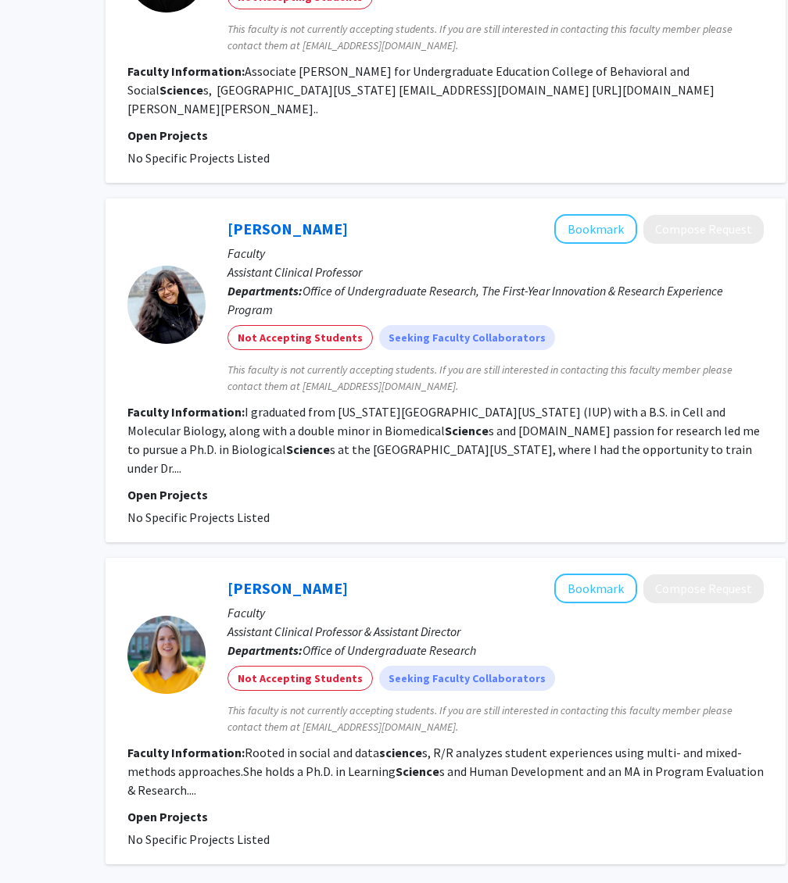
scroll to position [1947, 141]
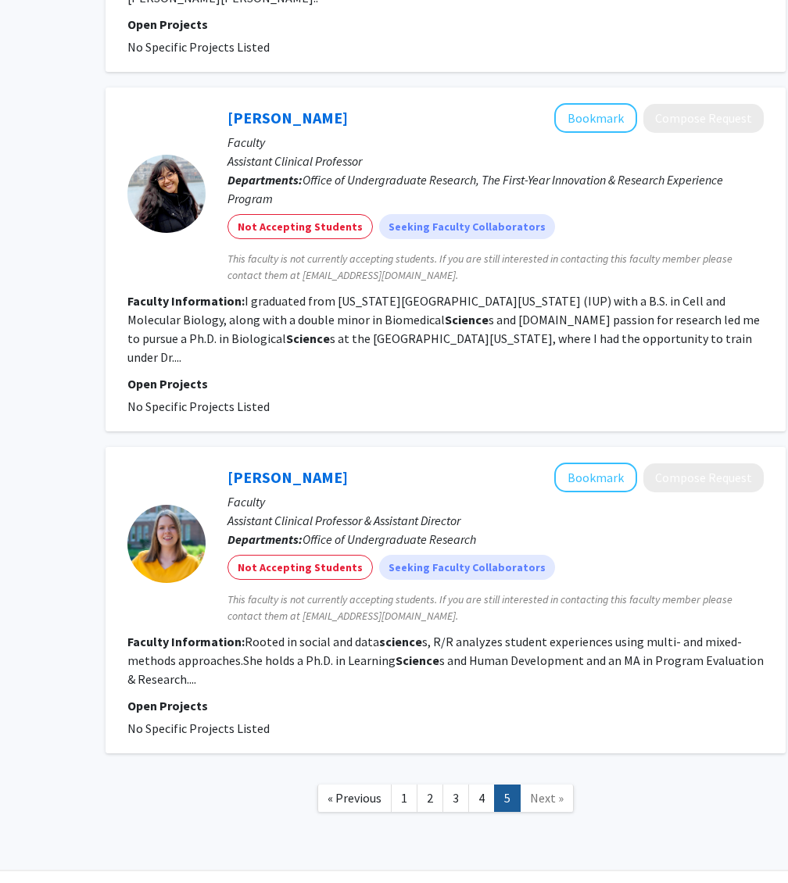
click at [538, 790] on span "Next »" at bounding box center [547, 798] width 34 height 16
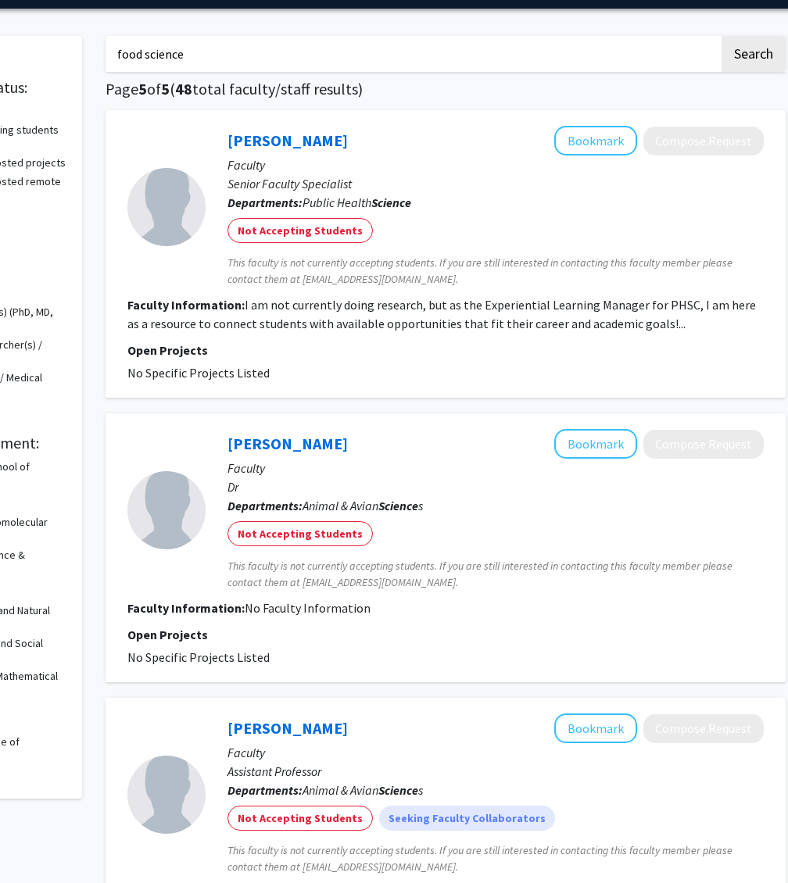
scroll to position [0, 141]
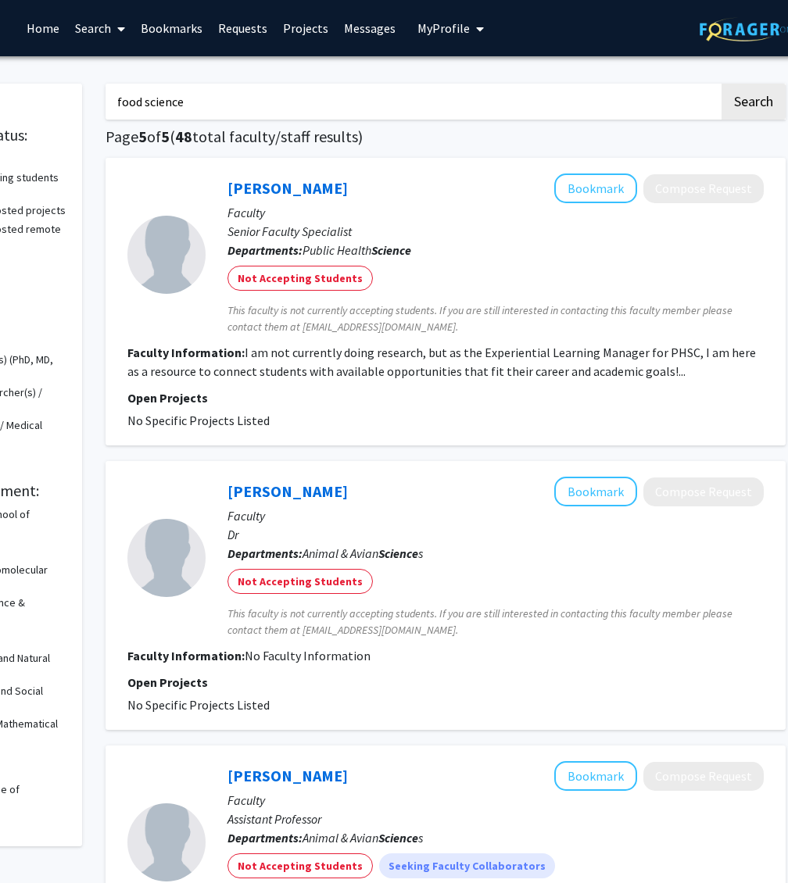
drag, startPoint x: 274, startPoint y: 112, endPoint x: 66, endPoint y: 128, distance: 207.8
click at [722, 84] on button "Search" at bounding box center [754, 102] width 64 height 36
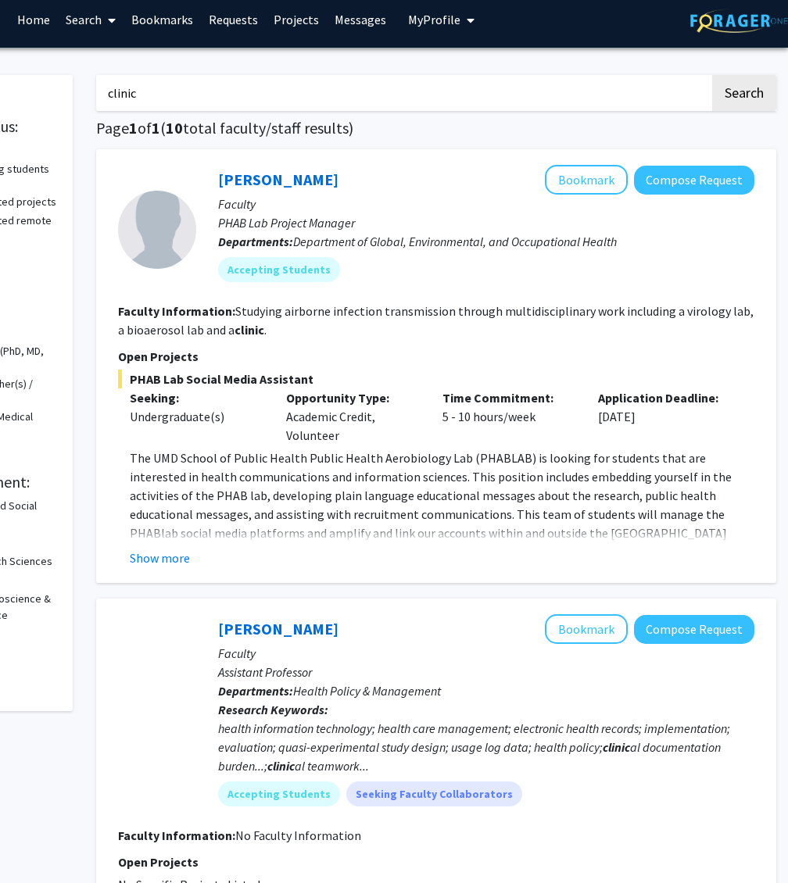
scroll to position [9, 150]
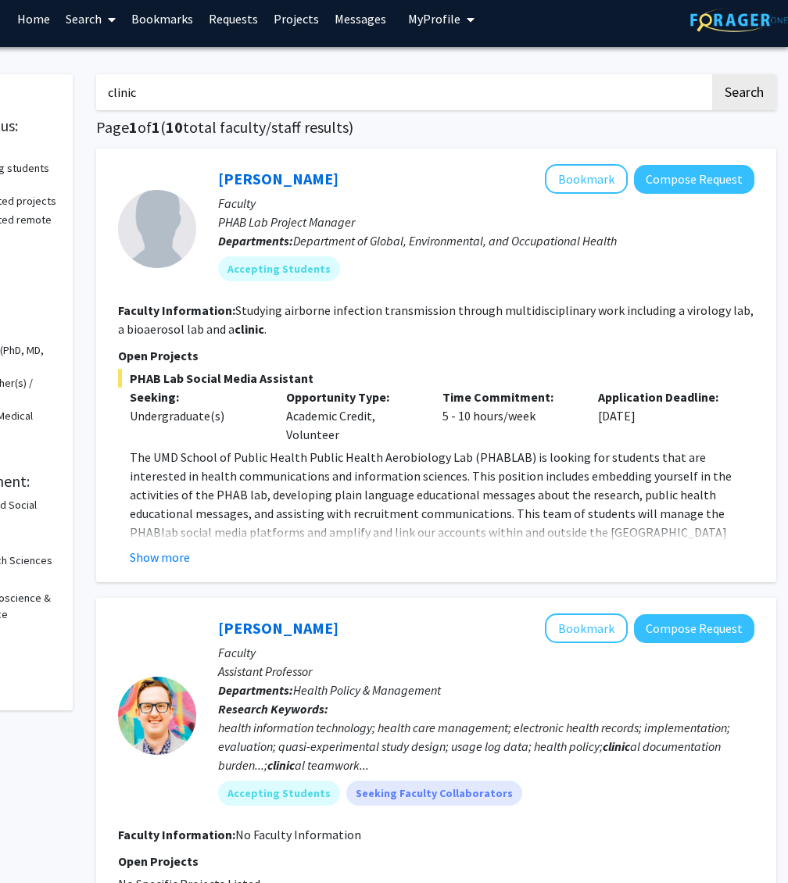
click at [247, 617] on div "Nate Apathy Bookmark Compose Request" at bounding box center [486, 629] width 536 height 30
click at [423, 512] on p "The UMD School of Public Health Public Health Aerobiology Lab (PHABLAB) is look…" at bounding box center [442, 513] width 625 height 131
click at [165, 554] on button "Show more" at bounding box center [160, 557] width 60 height 19
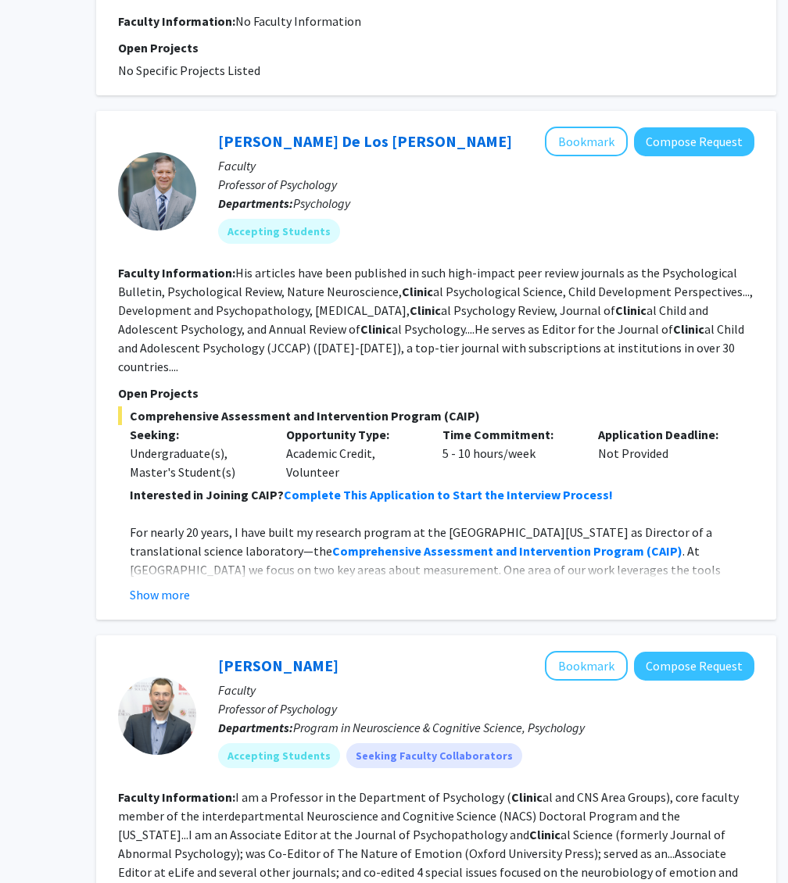
scroll to position [1288, 150]
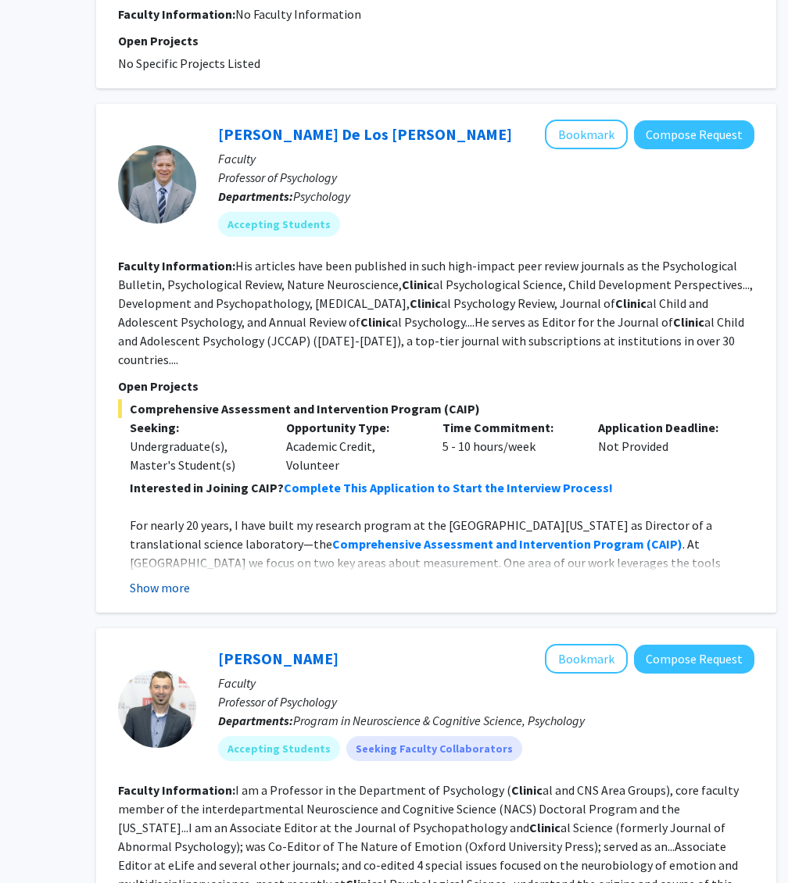
click at [176, 579] on button "Show more" at bounding box center [160, 588] width 60 height 19
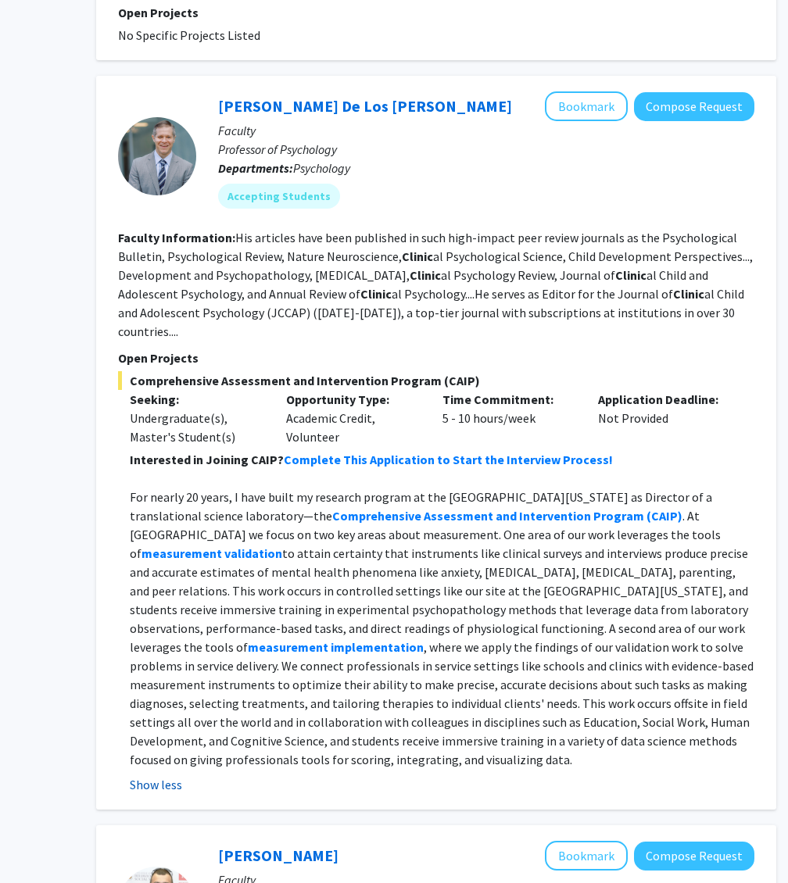
scroll to position [1295, 150]
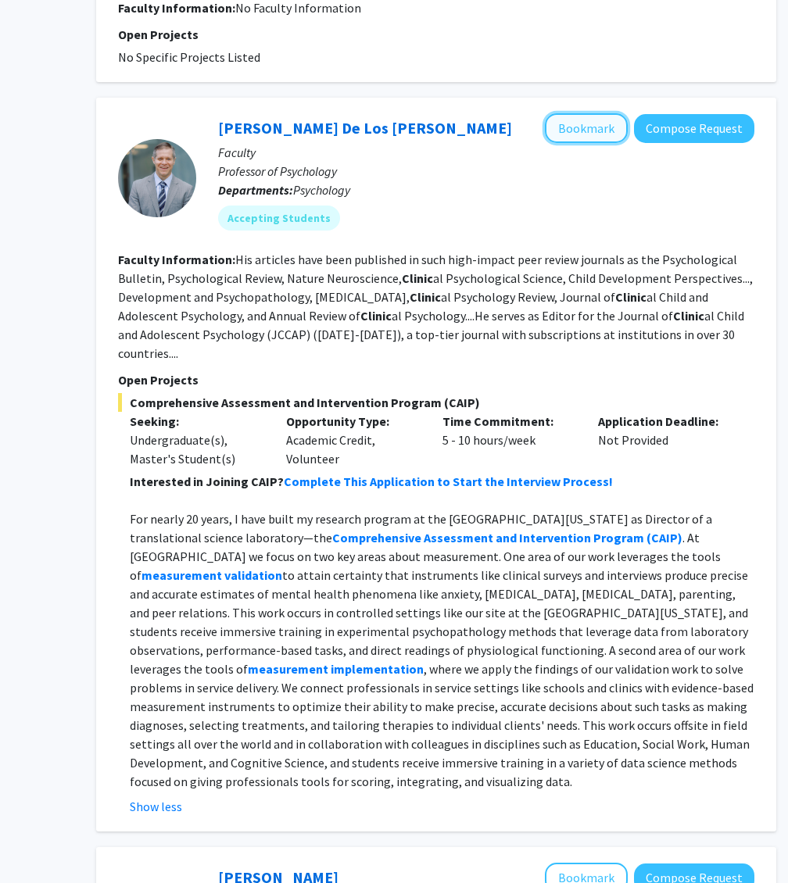
click at [591, 113] on button "Bookmark" at bounding box center [586, 128] width 83 height 30
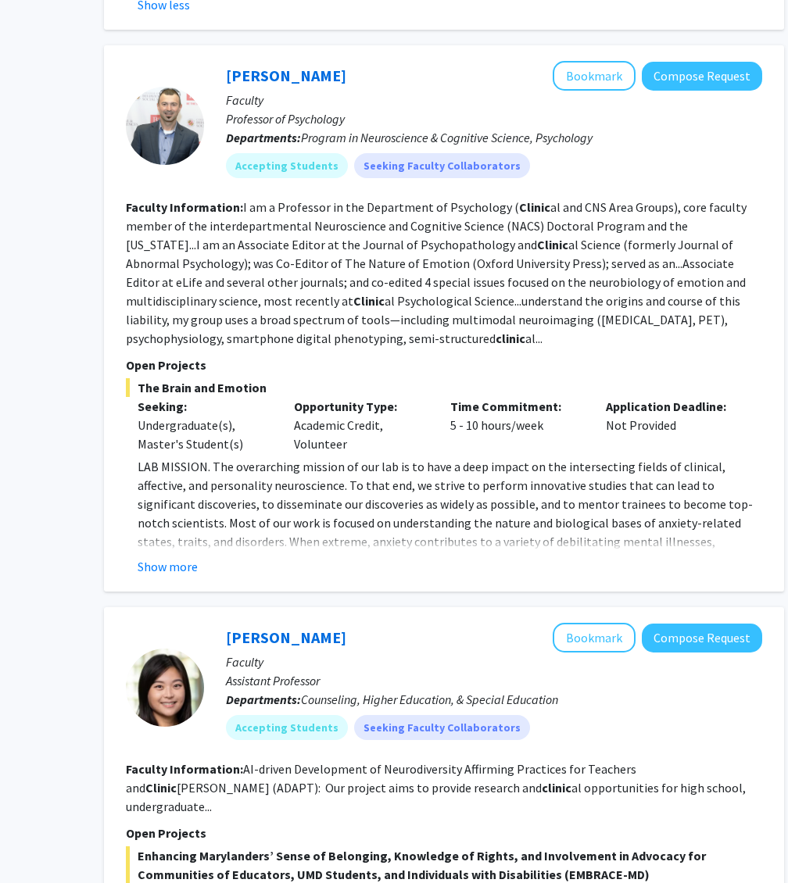
scroll to position [2097, 142]
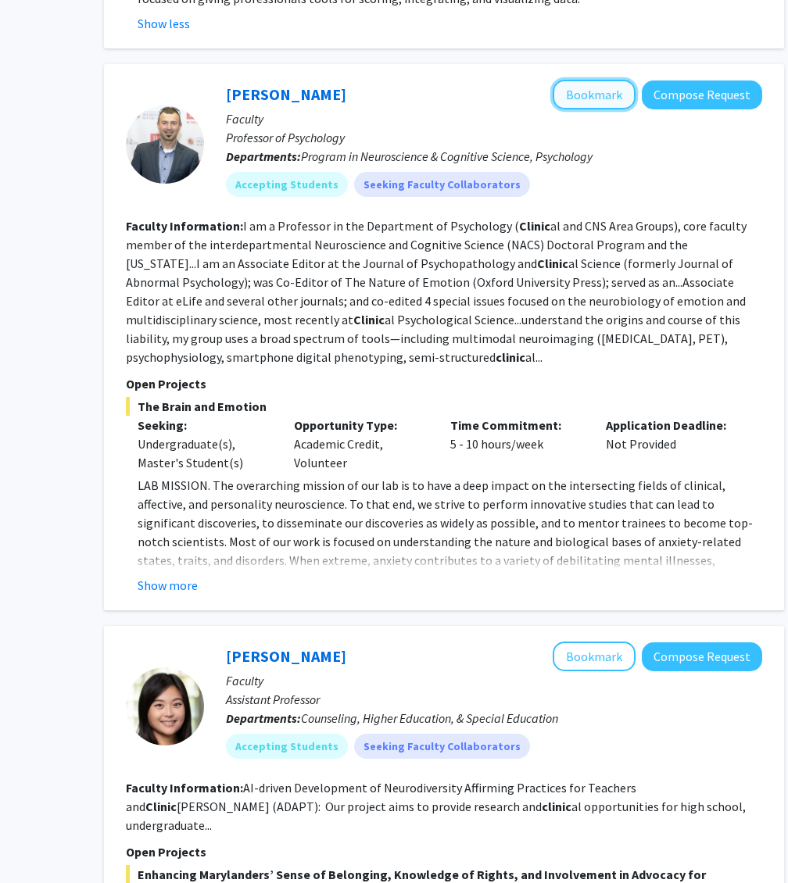
click at [583, 80] on button "Bookmark" at bounding box center [594, 95] width 83 height 30
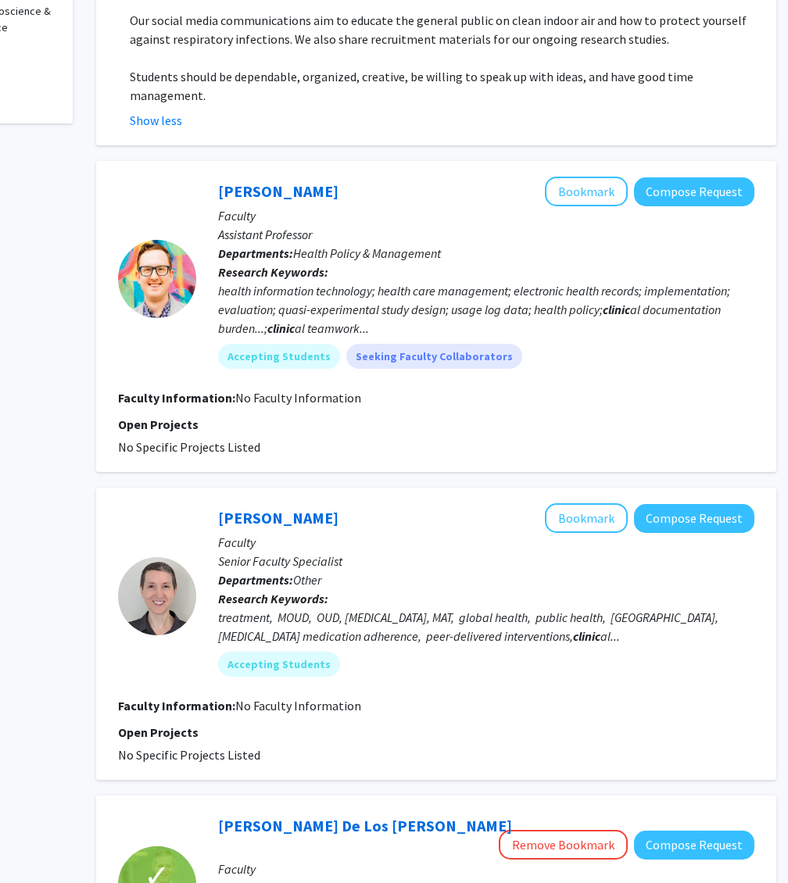
scroll to position [0, 150]
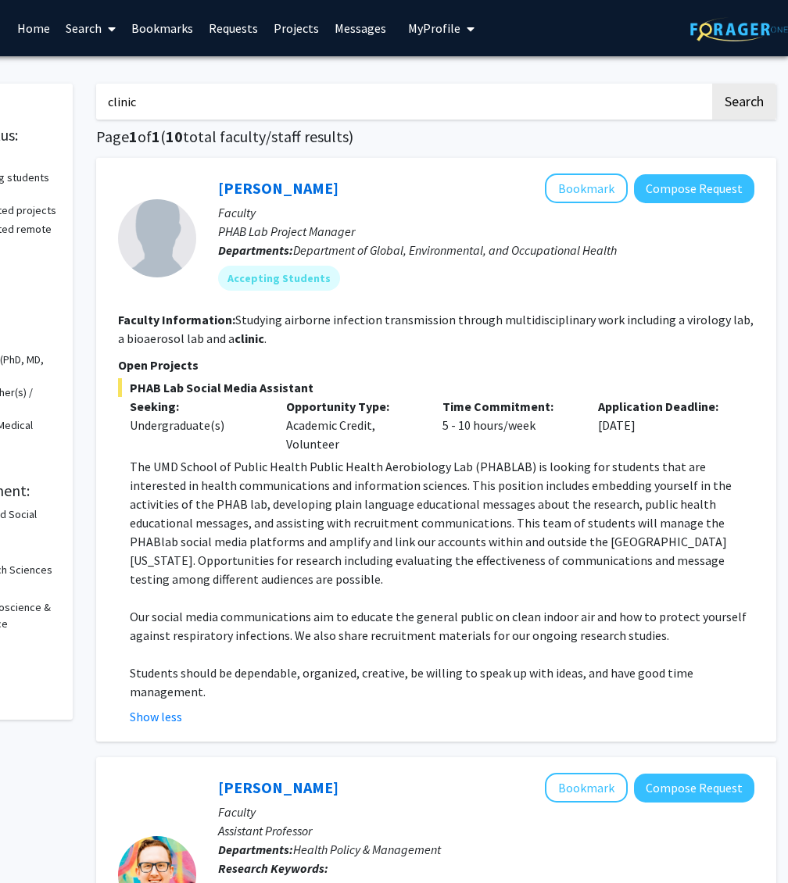
drag, startPoint x: 206, startPoint y: 104, endPoint x: 31, endPoint y: 86, distance: 176.0
type input "m"
type input "medicinal properties"
click at [712, 84] on button "Search" at bounding box center [744, 102] width 64 height 36
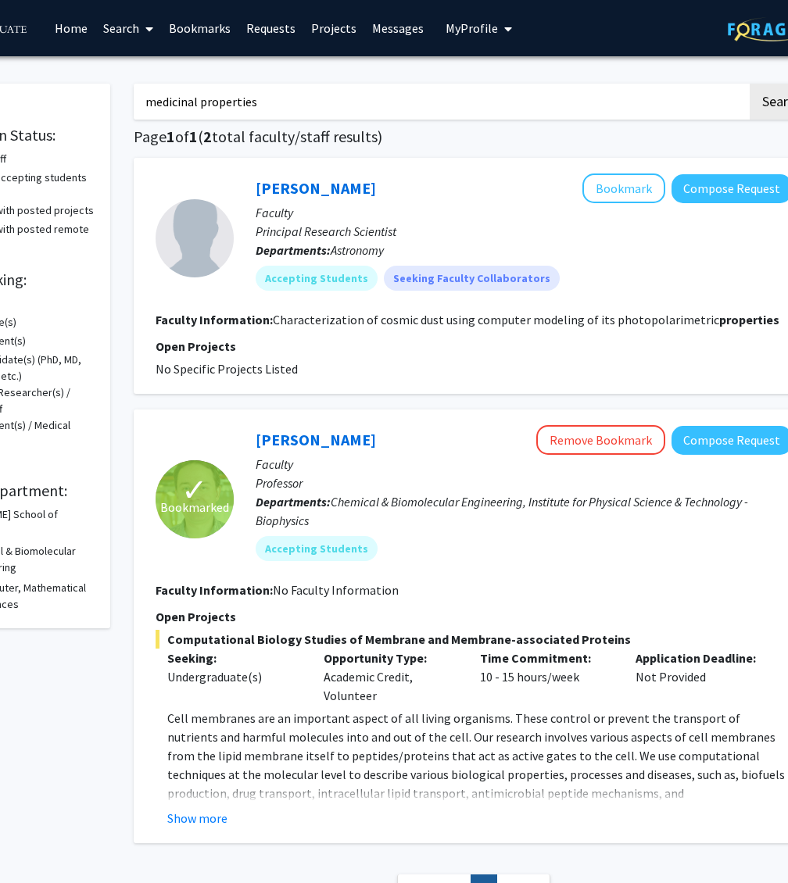
scroll to position [0, 150]
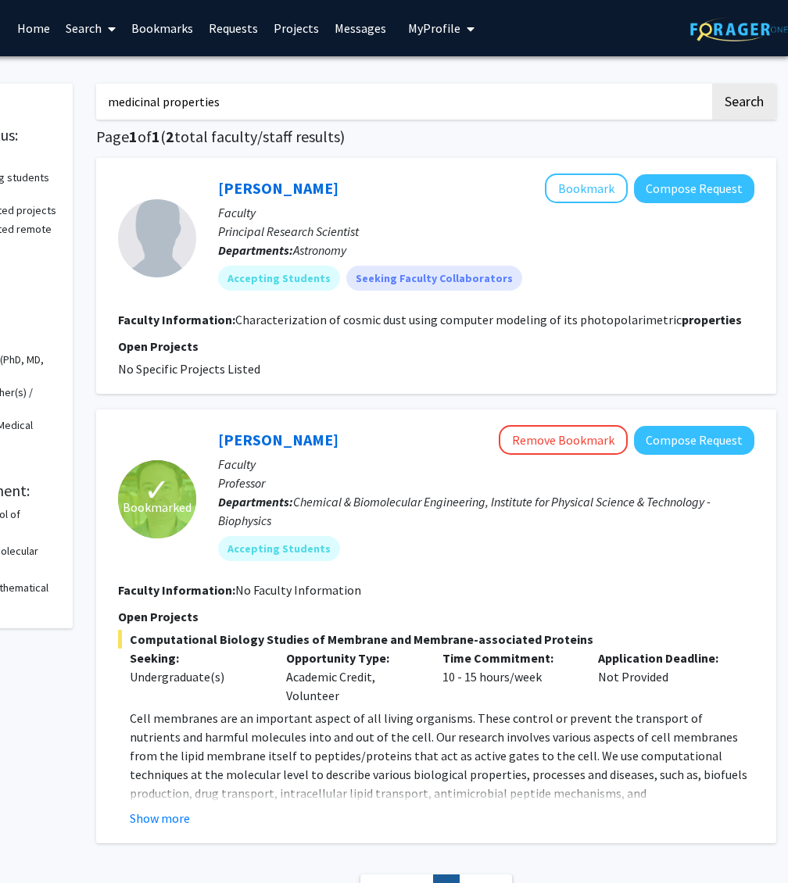
click at [285, 490] on p "Professor" at bounding box center [486, 483] width 536 height 19
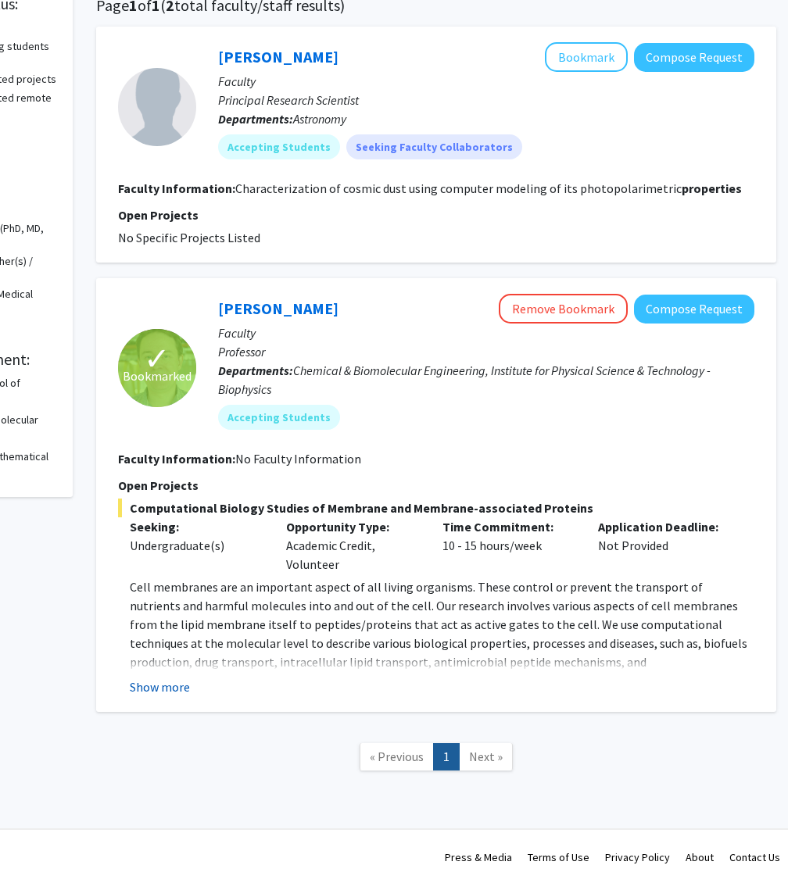
click at [164, 690] on button "Show more" at bounding box center [160, 687] width 60 height 19
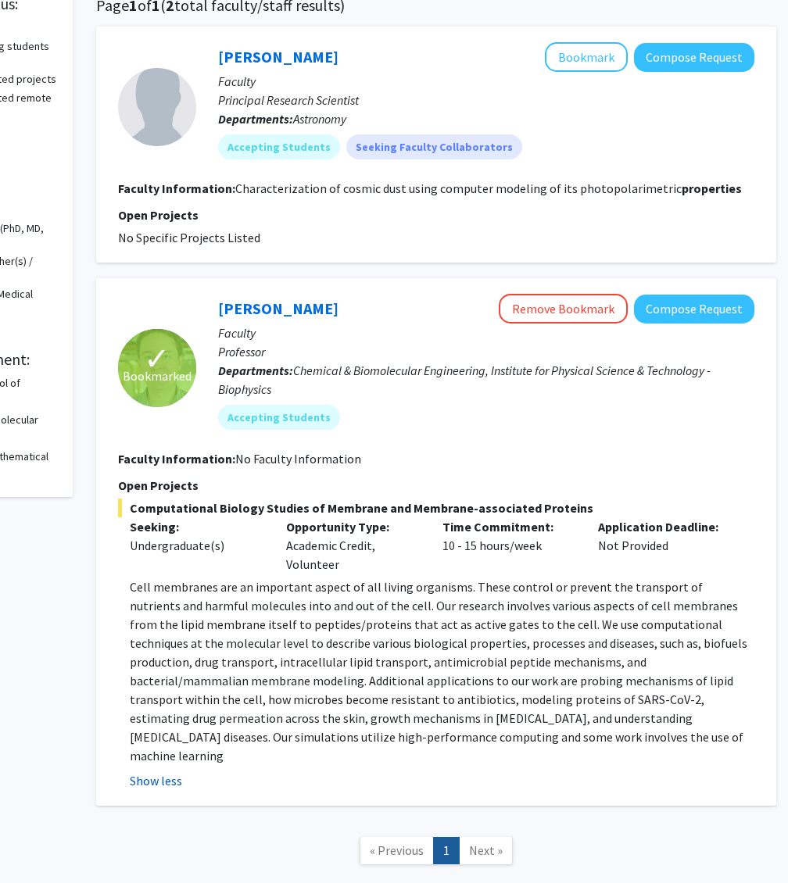
click at [164, 690] on p "Cell membranes are an important aspect of all living organisms. These control o…" at bounding box center [442, 672] width 625 height 188
click at [462, 38] on div "Ludmilla Kolokolova Bookmark Compose Request Faculty Principal Research Scienti…" at bounding box center [436, 145] width 680 height 236
